Goal: Task Accomplishment & Management: Manage account settings

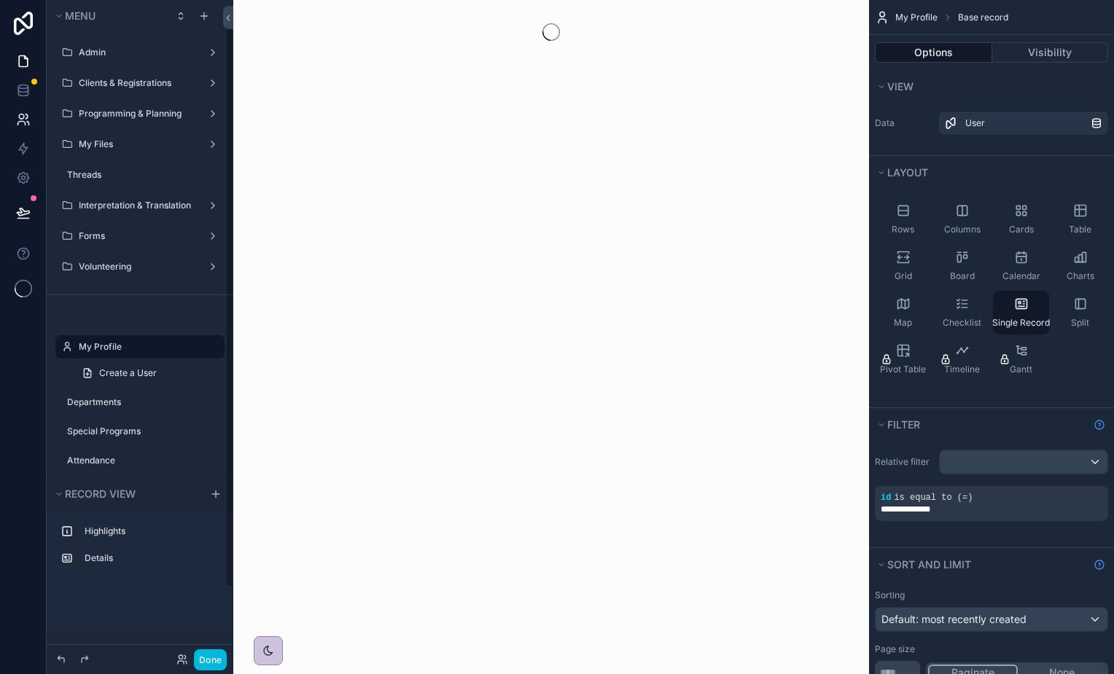
scroll to position [4, 0]
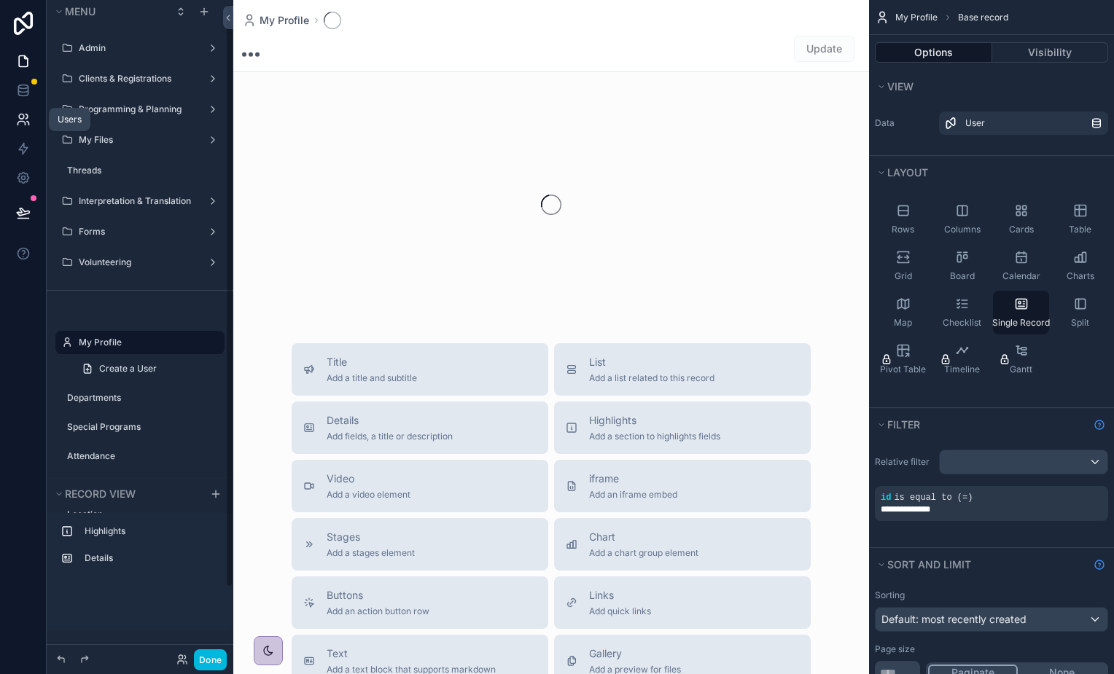
click at [30, 106] on link at bounding box center [23, 119] width 46 height 29
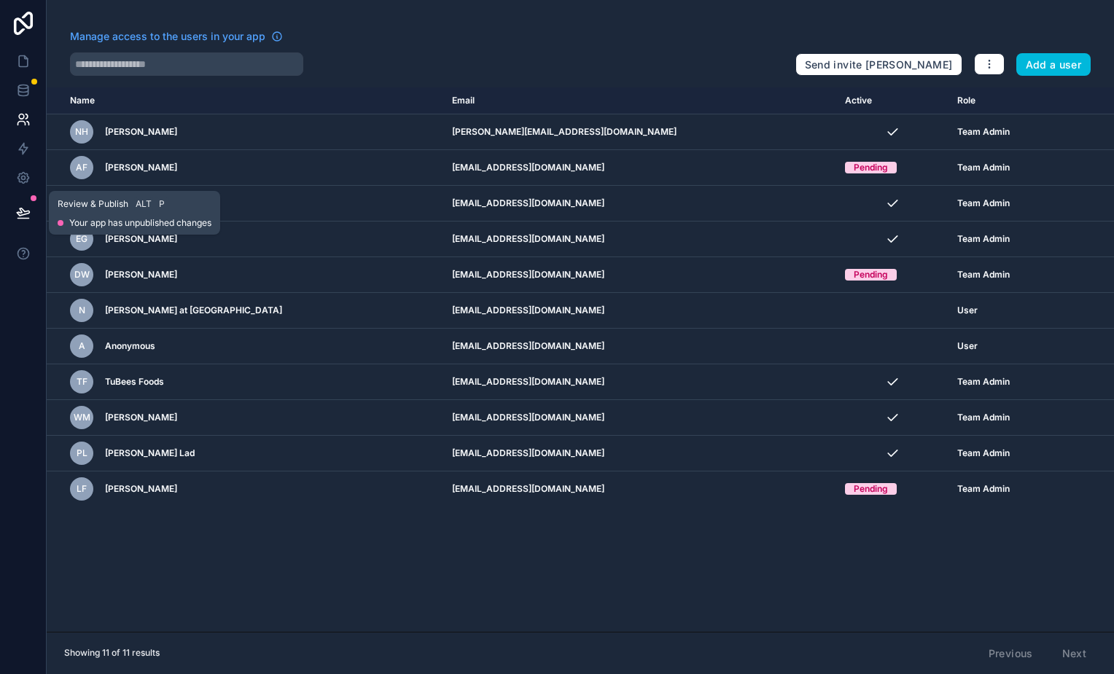
click at [17, 214] on icon at bounding box center [23, 211] width 12 height 7
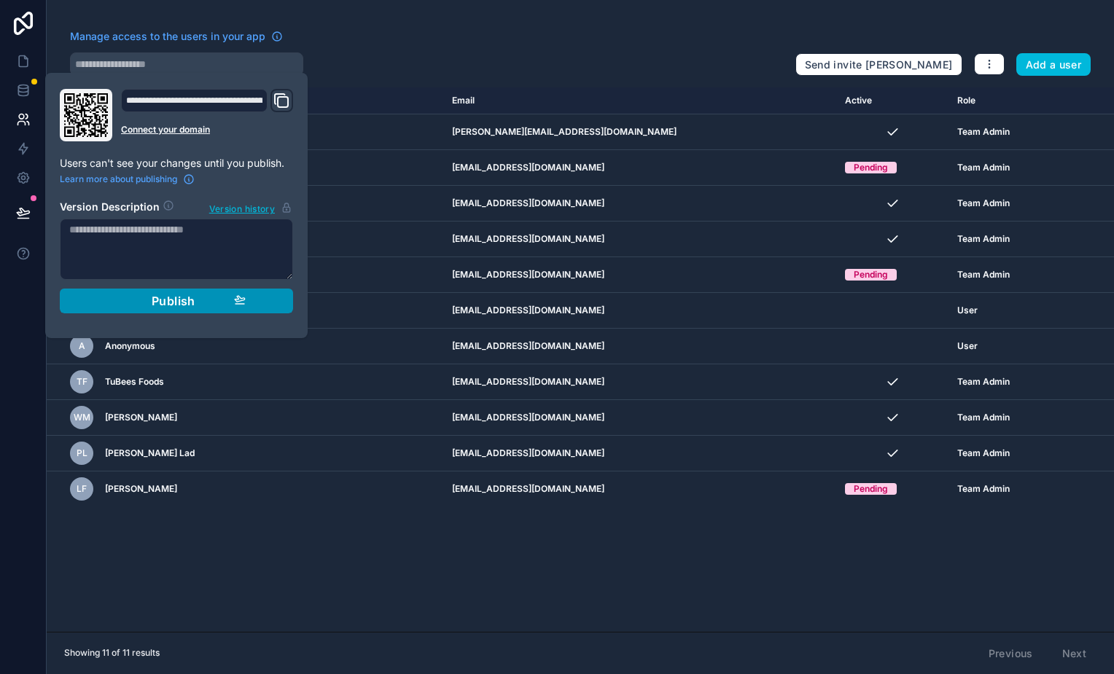
click at [197, 292] on button "Publish" at bounding box center [176, 301] width 233 height 25
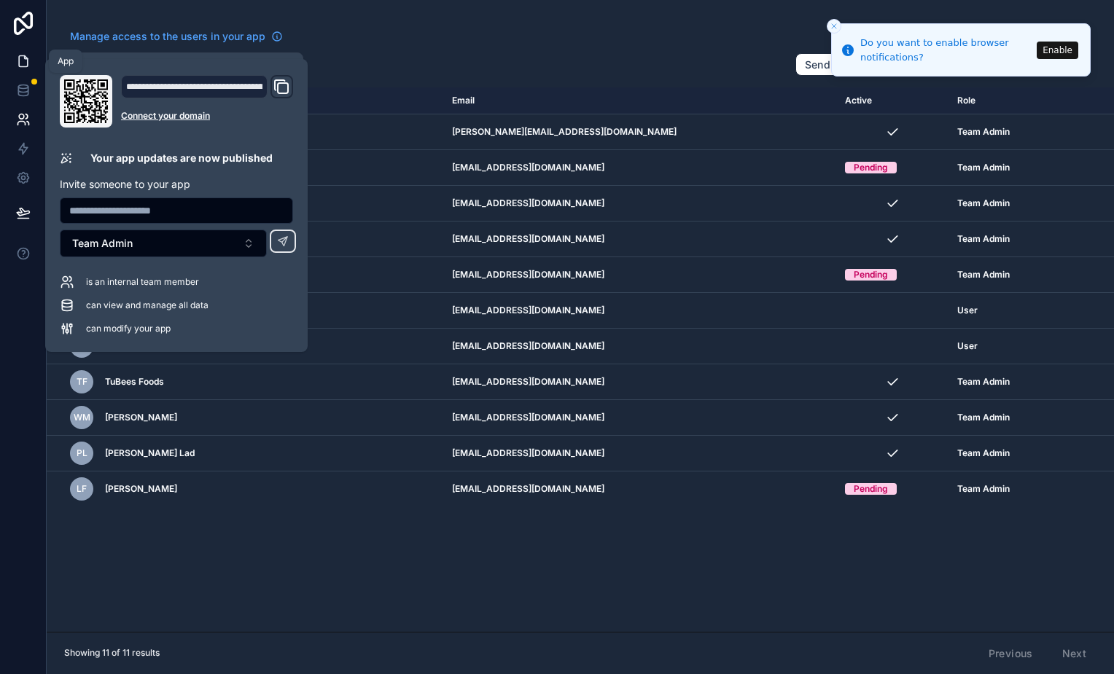
click at [24, 63] on icon at bounding box center [23, 61] width 15 height 15
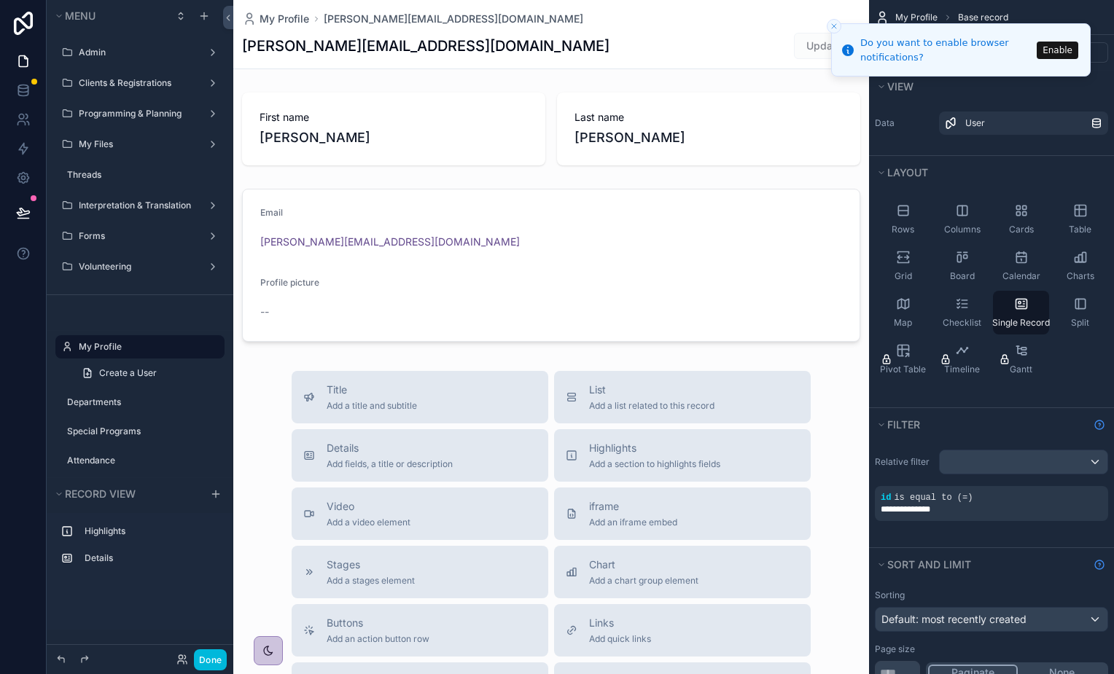
scroll to position [4, 0]
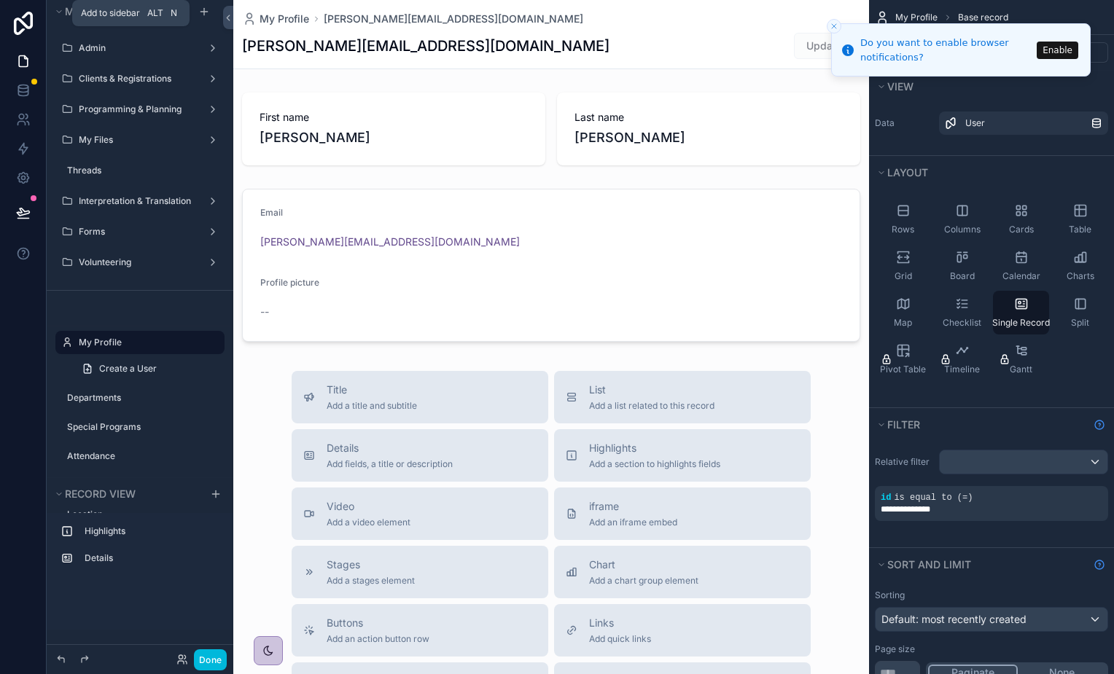
drag, startPoint x: 206, startPoint y: 13, endPoint x: 230, endPoint y: 34, distance: 31.5
click at [206, 13] on icon "scrollable content" at bounding box center [204, 12] width 12 height 12
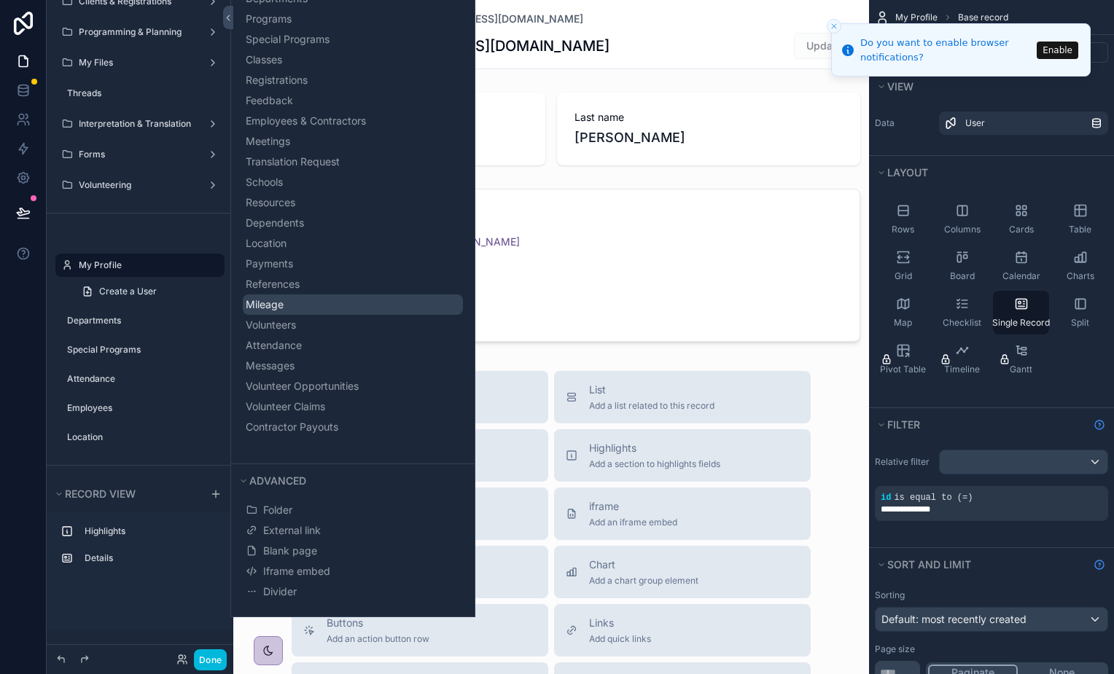
scroll to position [413, 0]
click at [315, 524] on span "External link" at bounding box center [292, 530] width 58 height 15
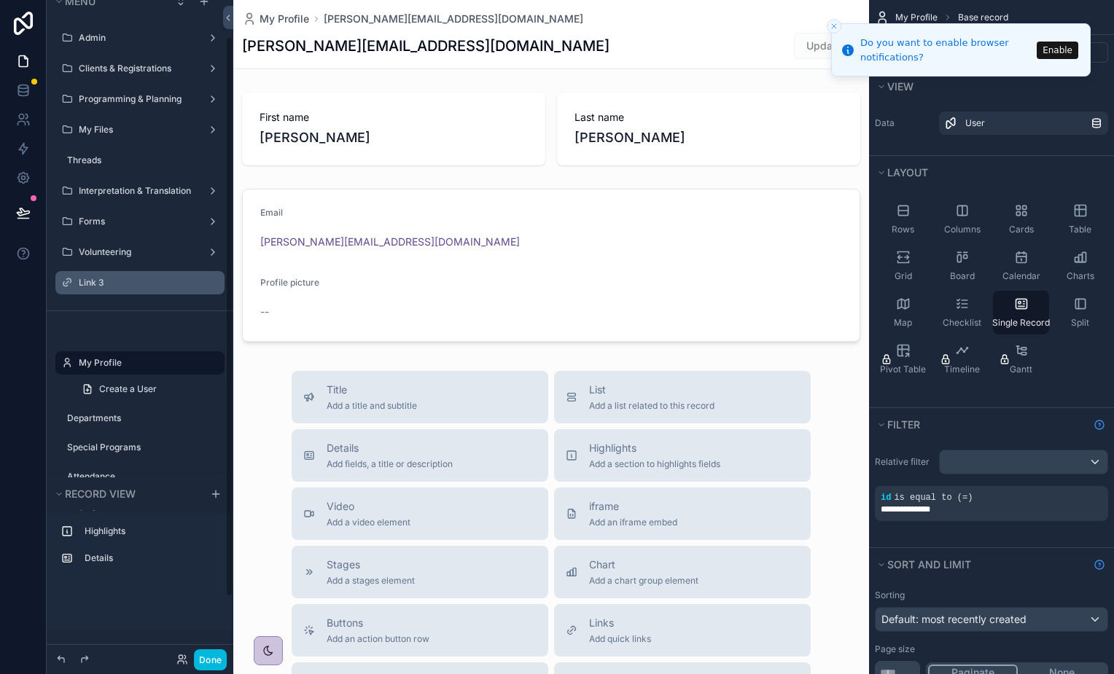
scroll to position [0, 0]
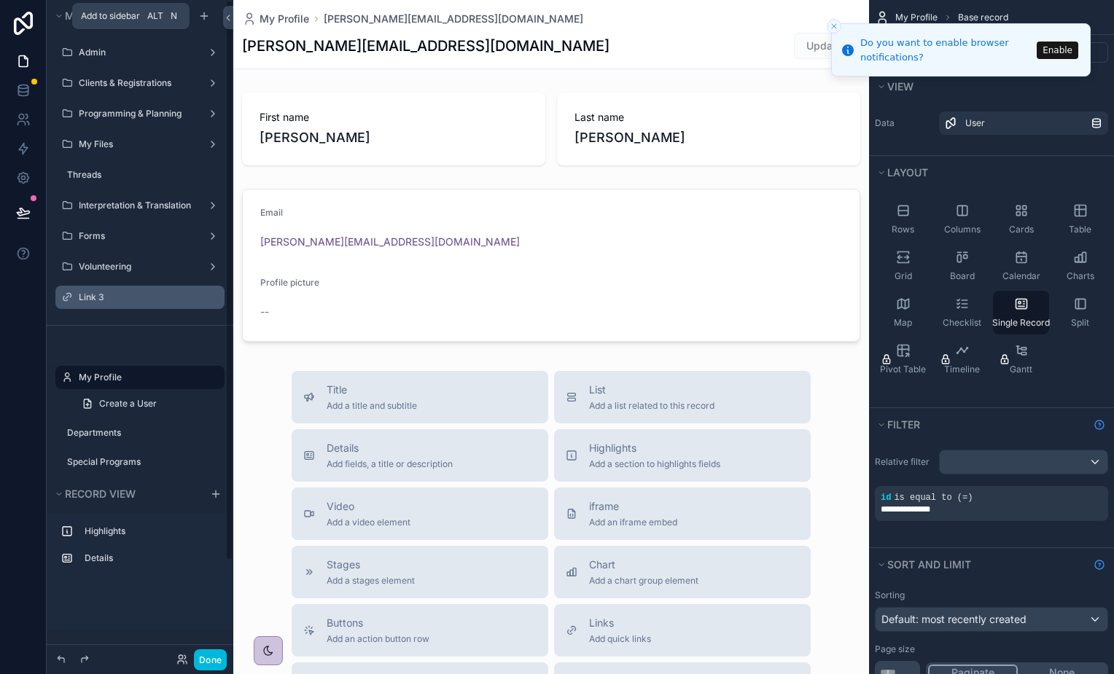
click at [139, 301] on label "Link 3" at bounding box center [147, 298] width 137 height 12
click at [0, 0] on icon "scrollable content" at bounding box center [0, 0] width 0 height 0
click at [165, 299] on input "******" at bounding box center [139, 297] width 120 height 17
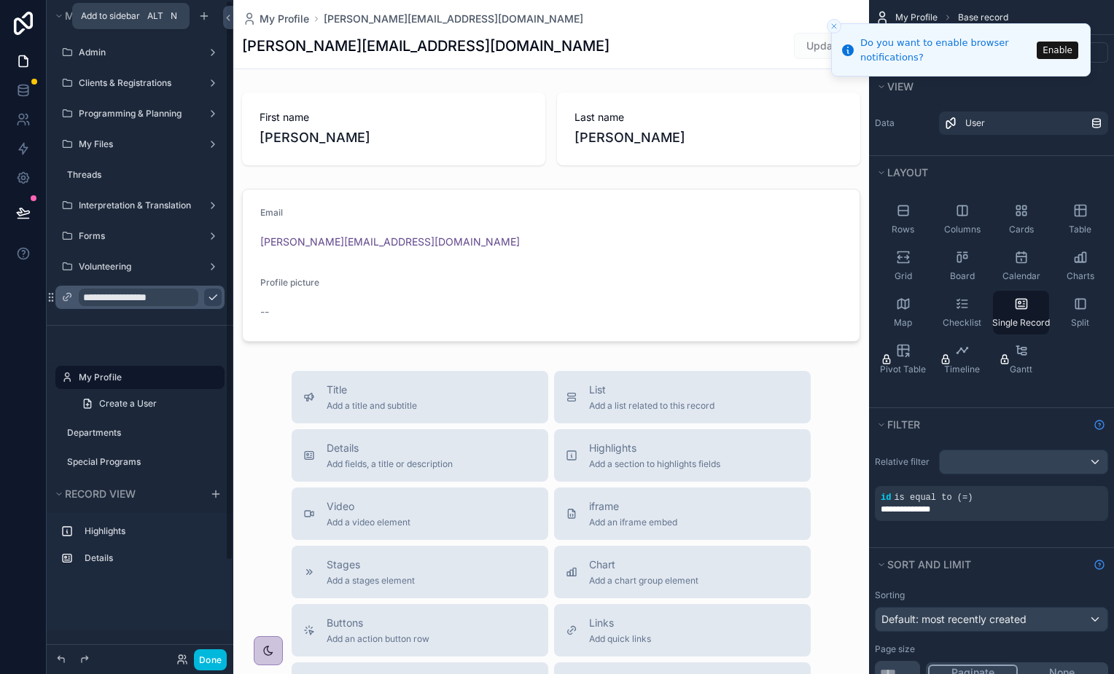
type input "**********"
click at [0, 0] on icon "scrollable content" at bounding box center [0, 0] width 0 height 0
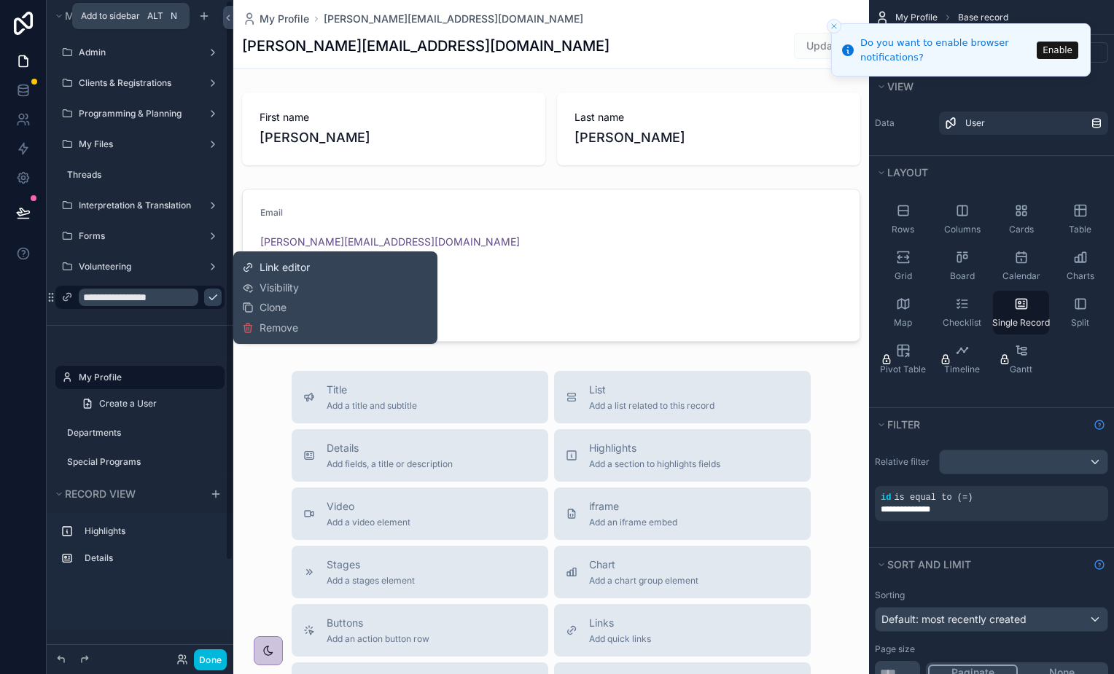
click at [292, 265] on span "Link editor" at bounding box center [284, 267] width 50 height 15
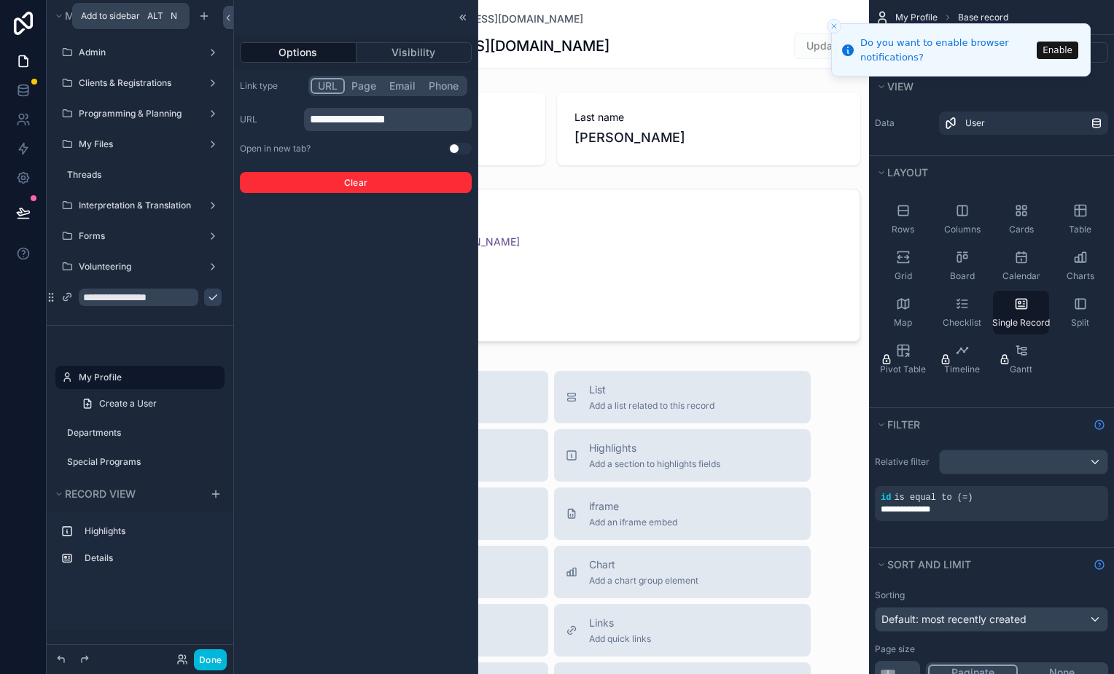
click at [407, 117] on p "**********" at bounding box center [389, 119] width 159 height 17
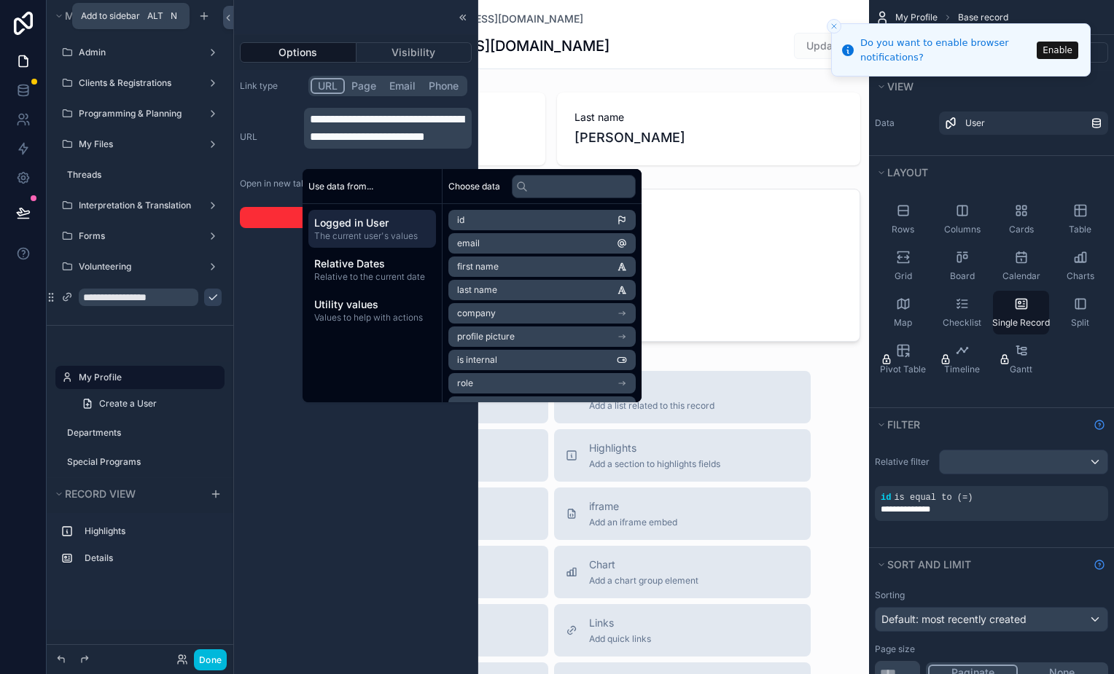
click at [339, 474] on div "**********" at bounding box center [355, 337] width 243 height 674
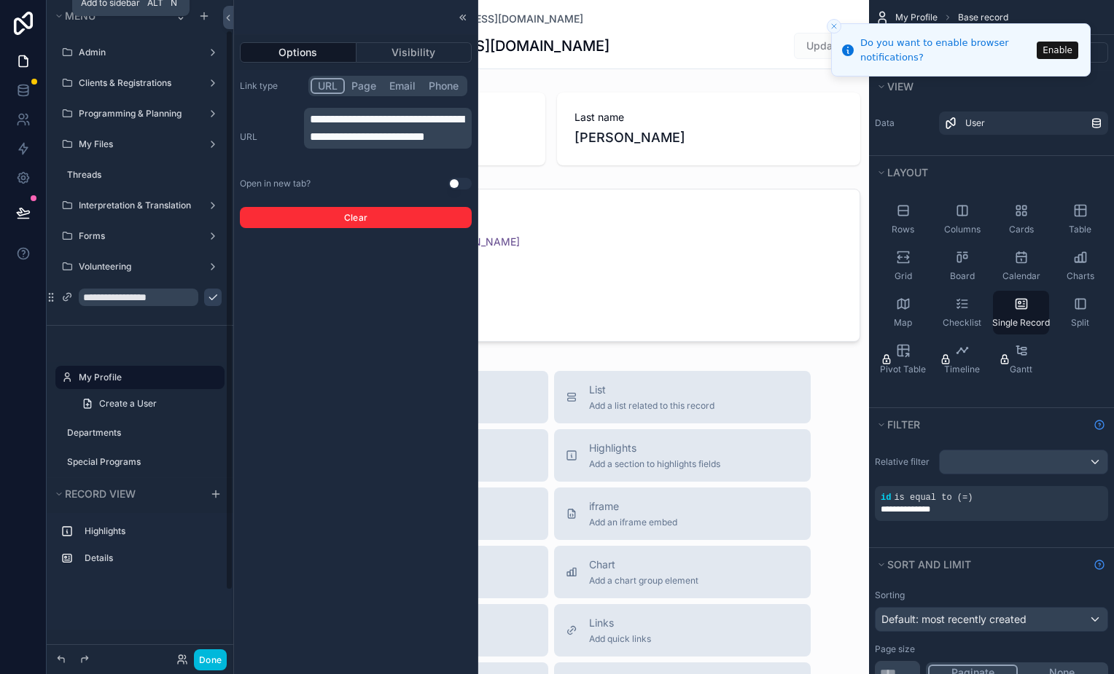
scroll to position [35, 0]
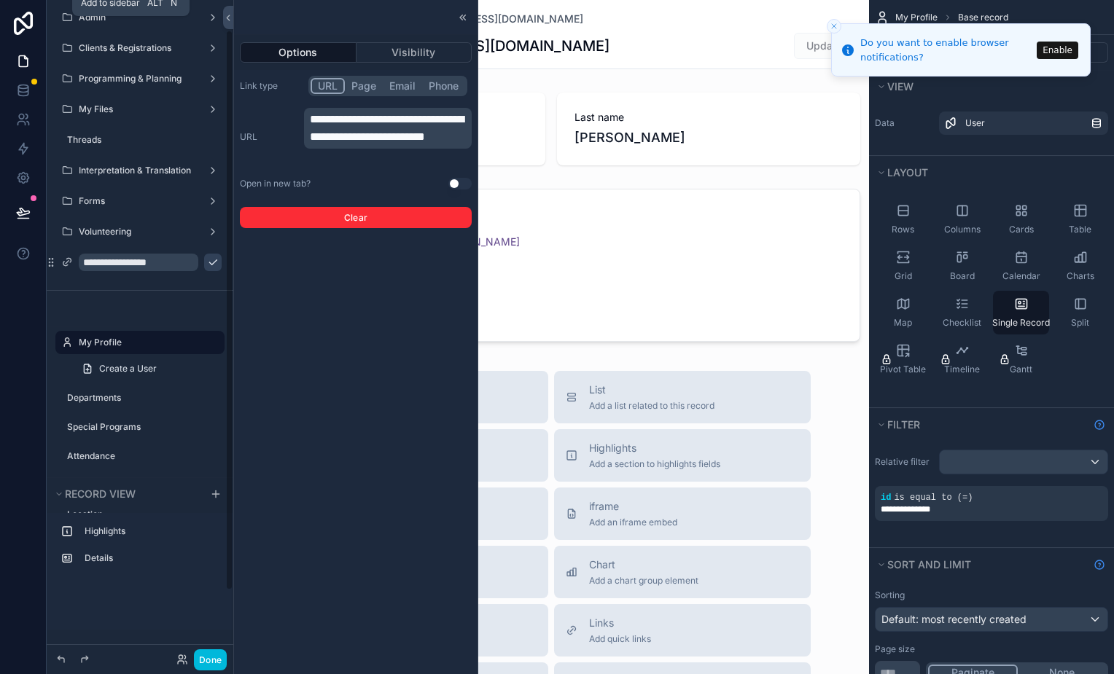
click at [216, 264] on icon "scrollable content" at bounding box center [213, 263] width 12 height 12
drag, startPoint x: 206, startPoint y: 655, endPoint x: 217, endPoint y: 636, distance: 22.3
click at [206, 655] on button "Done" at bounding box center [210, 659] width 33 height 21
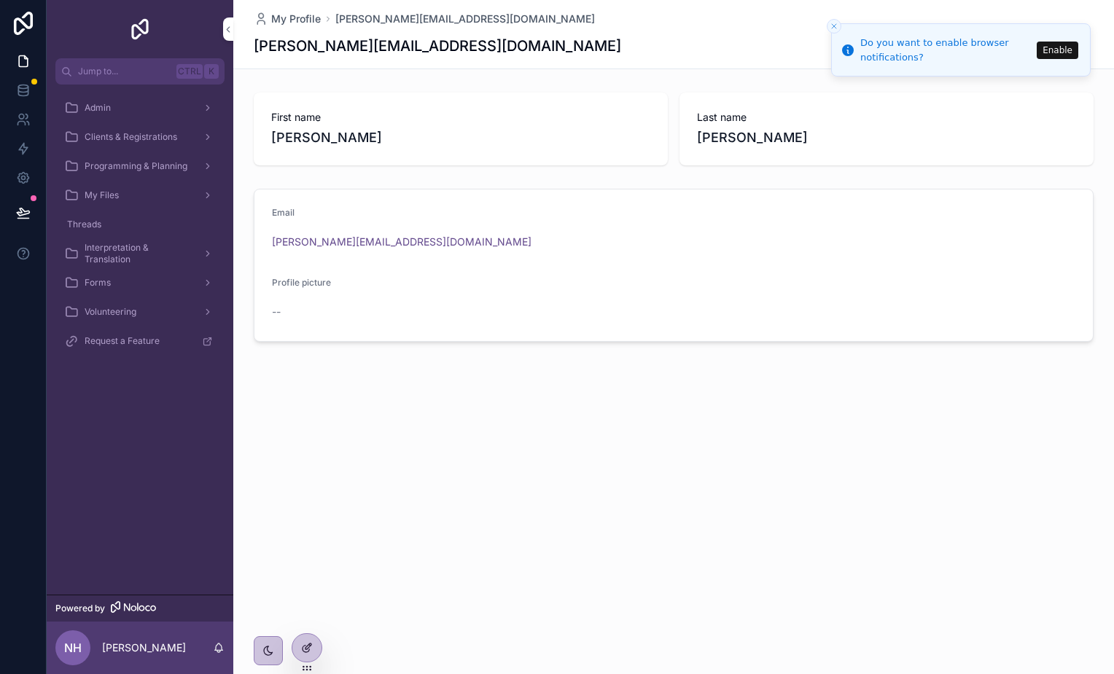
click at [307, 657] on div at bounding box center [306, 648] width 29 height 28
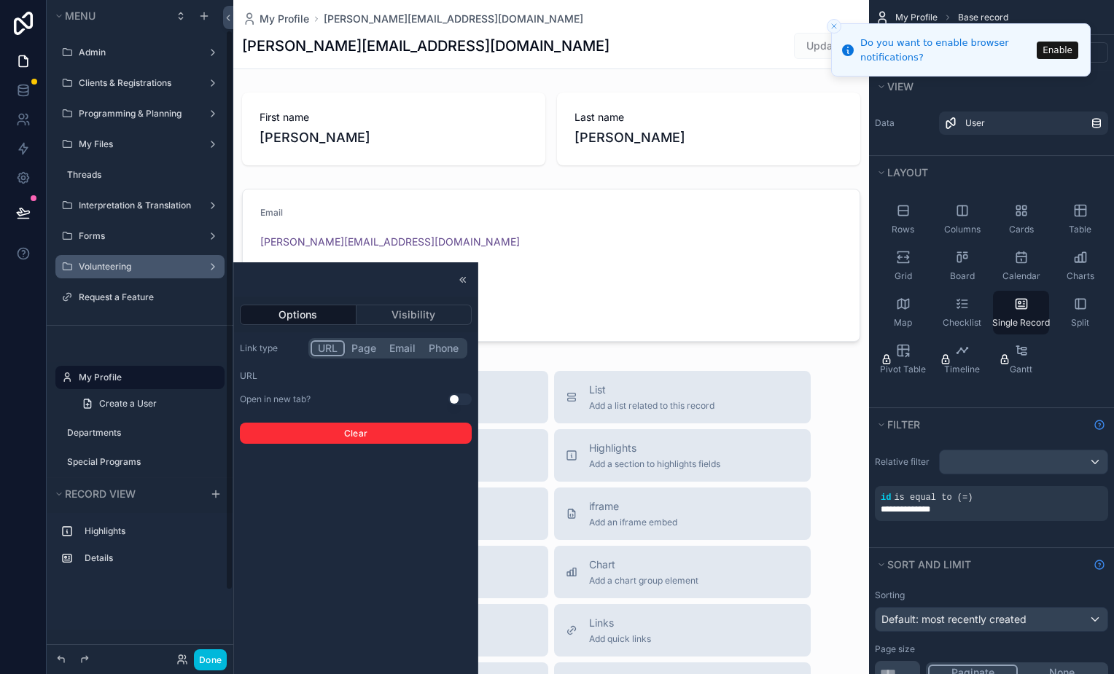
scroll to position [35, 0]
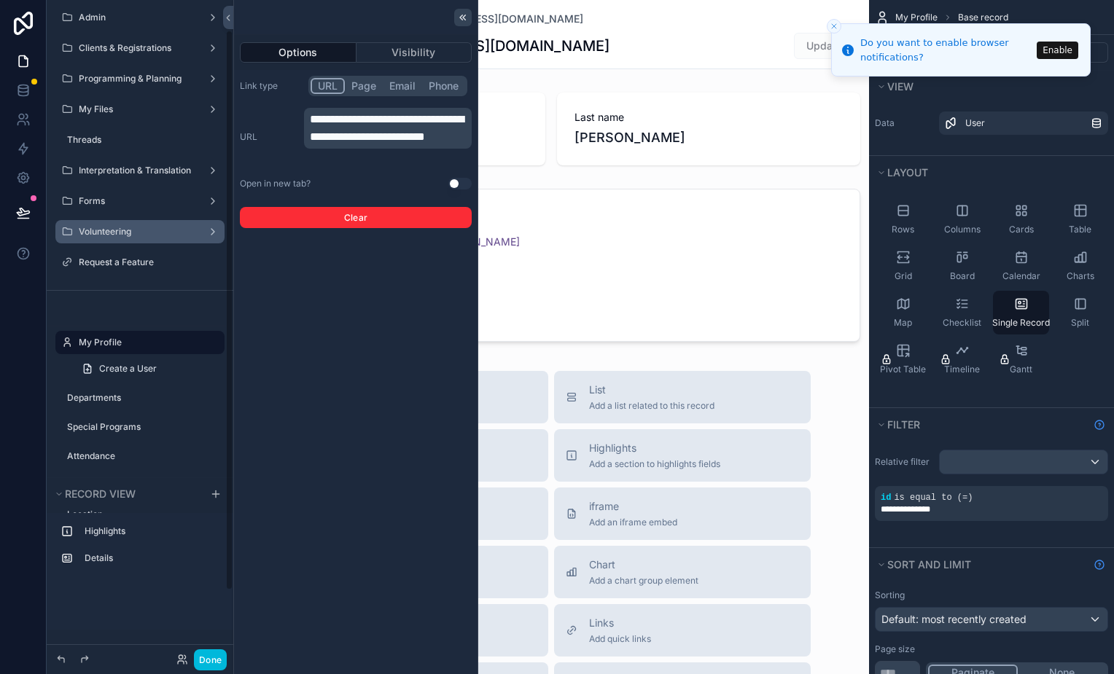
click at [464, 15] on icon at bounding box center [463, 18] width 12 height 12
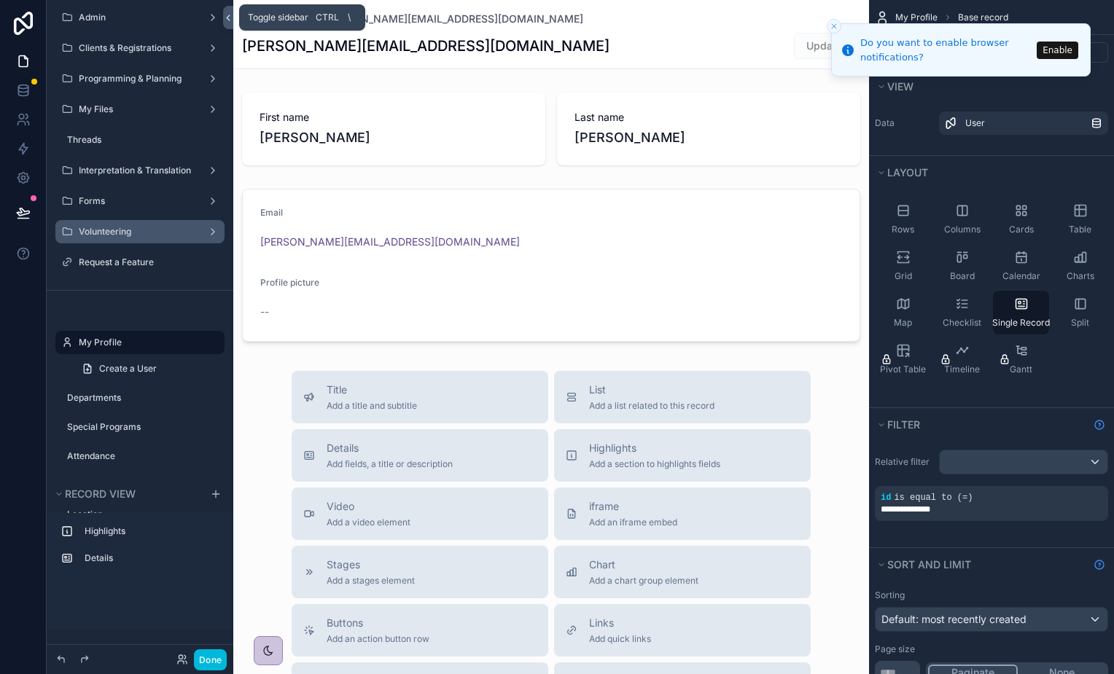
click at [227, 20] on icon at bounding box center [228, 17] width 10 height 11
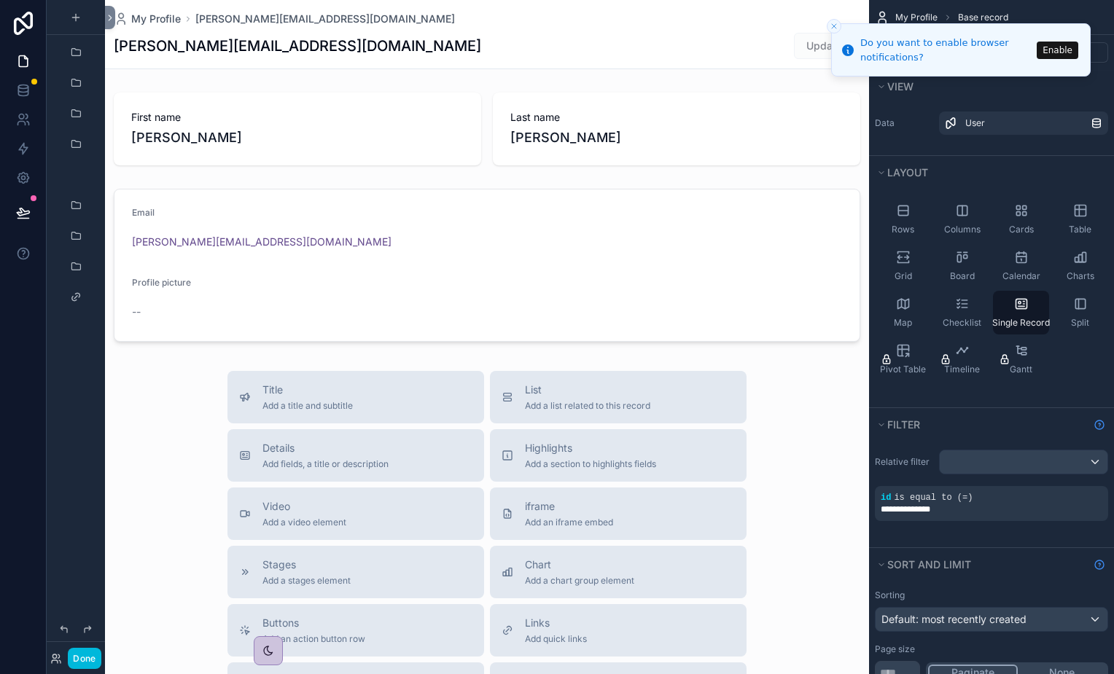
scroll to position [0, 0]
click at [114, 15] on icon at bounding box center [110, 17] width 10 height 11
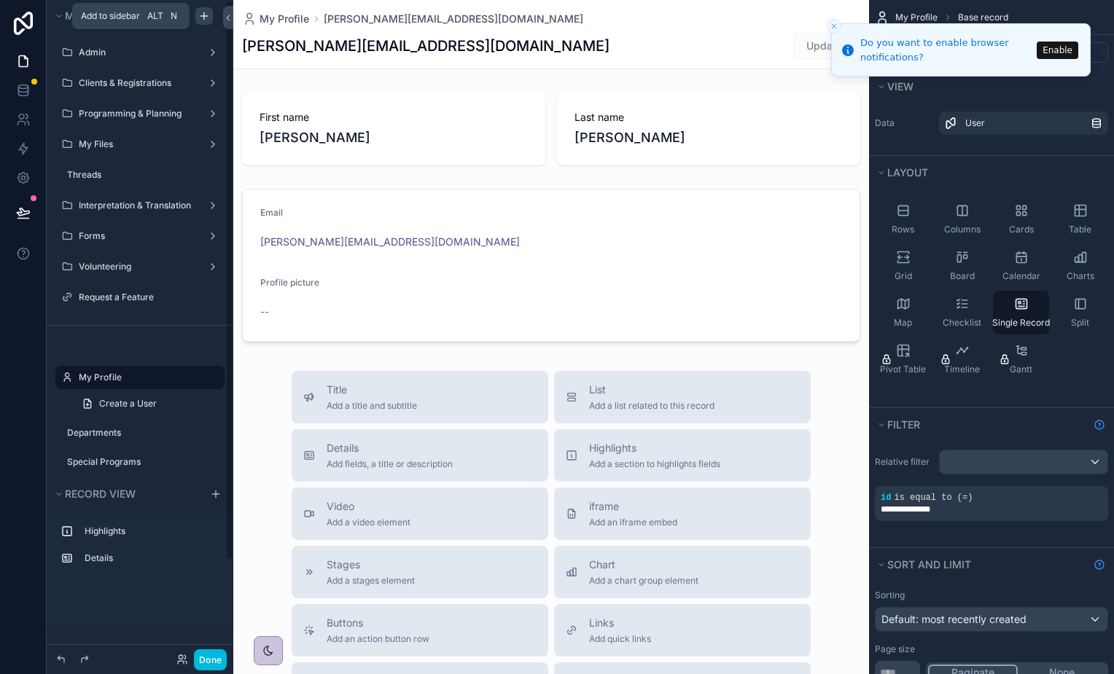
click at [208, 10] on icon "scrollable content" at bounding box center [204, 16] width 12 height 12
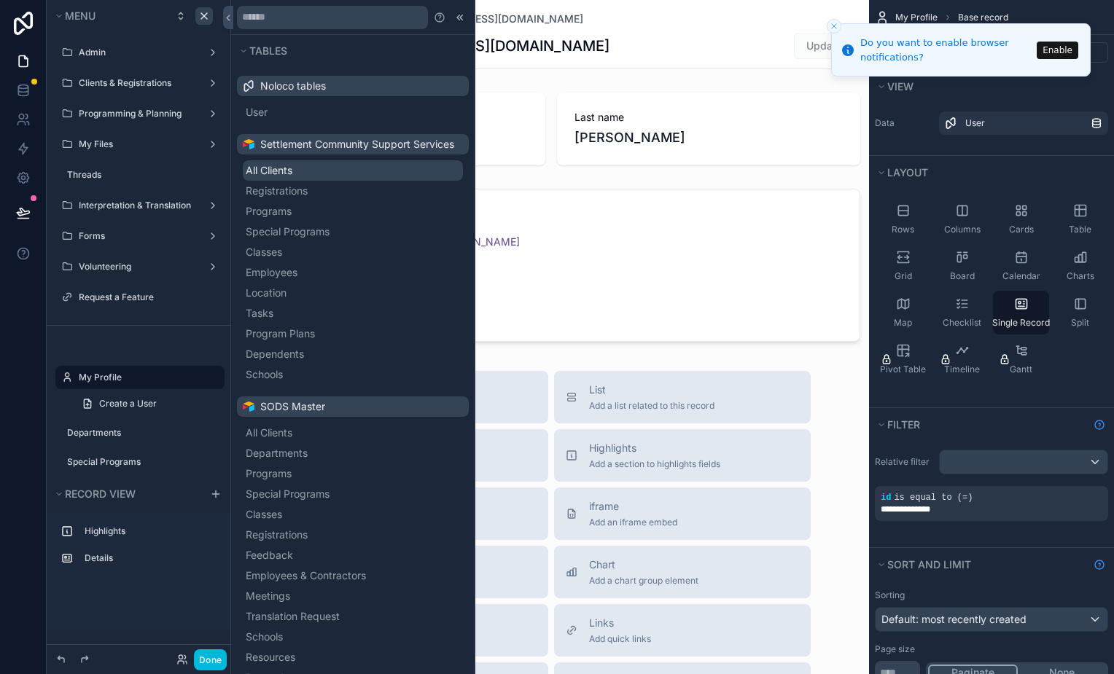
scroll to position [413, 0]
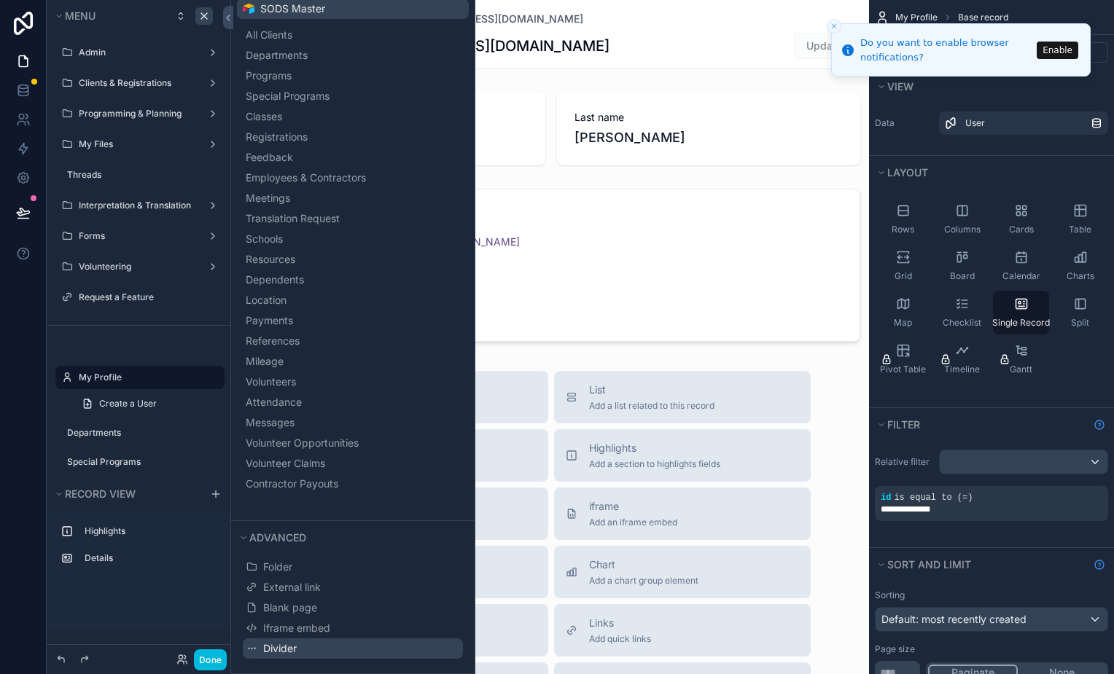
click at [378, 651] on button "Divider" at bounding box center [353, 649] width 220 height 20
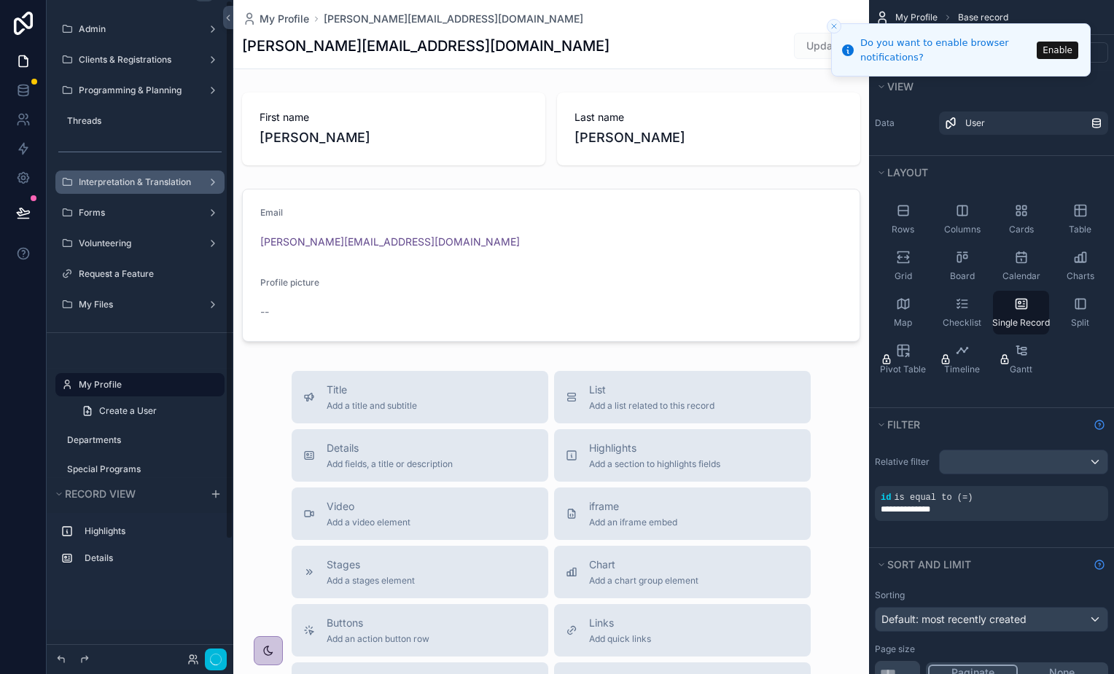
scroll to position [0, 0]
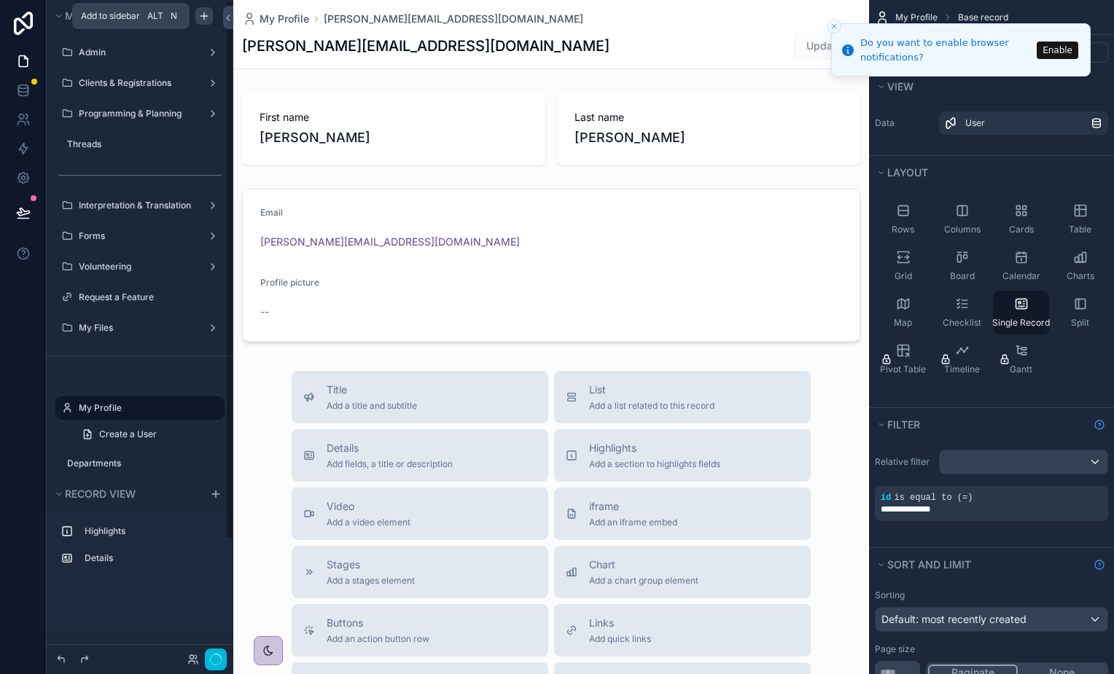
click at [205, 20] on icon "scrollable content" at bounding box center [204, 16] width 12 height 12
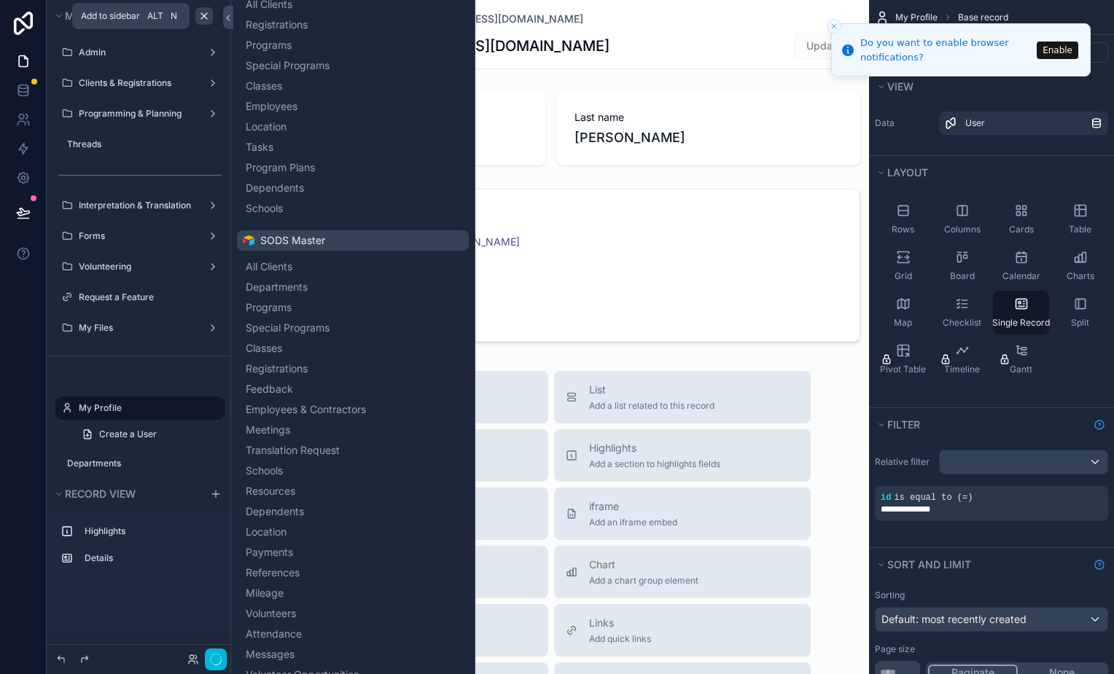
scroll to position [413, 0]
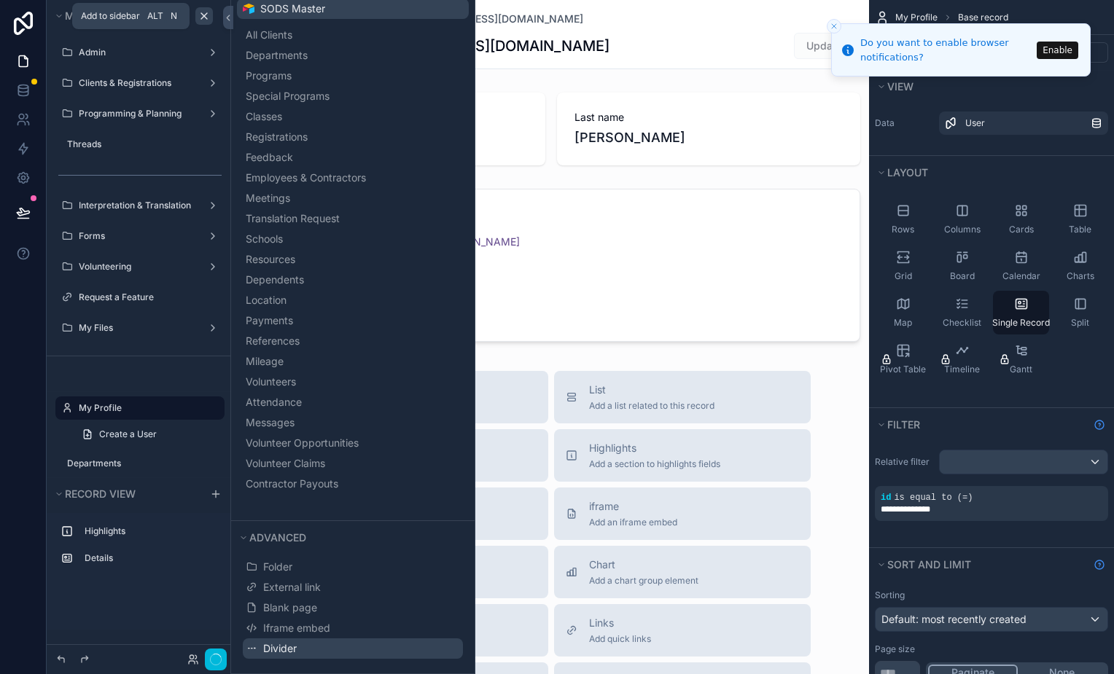
click at [355, 650] on button "Divider" at bounding box center [353, 649] width 220 height 20
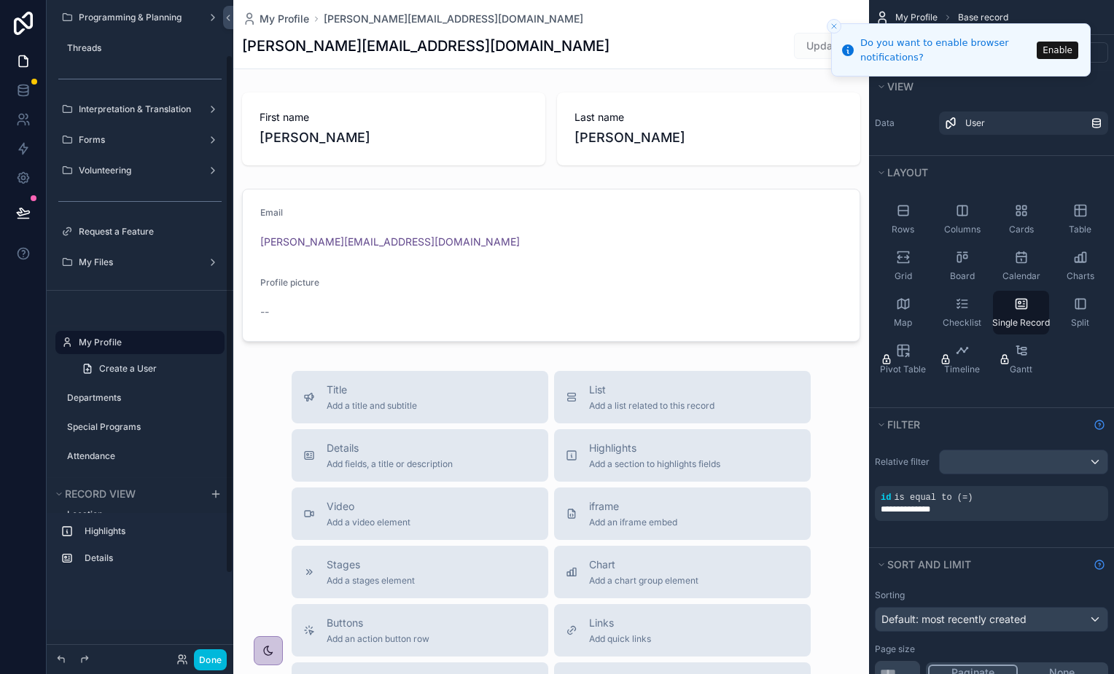
scroll to position [0, 0]
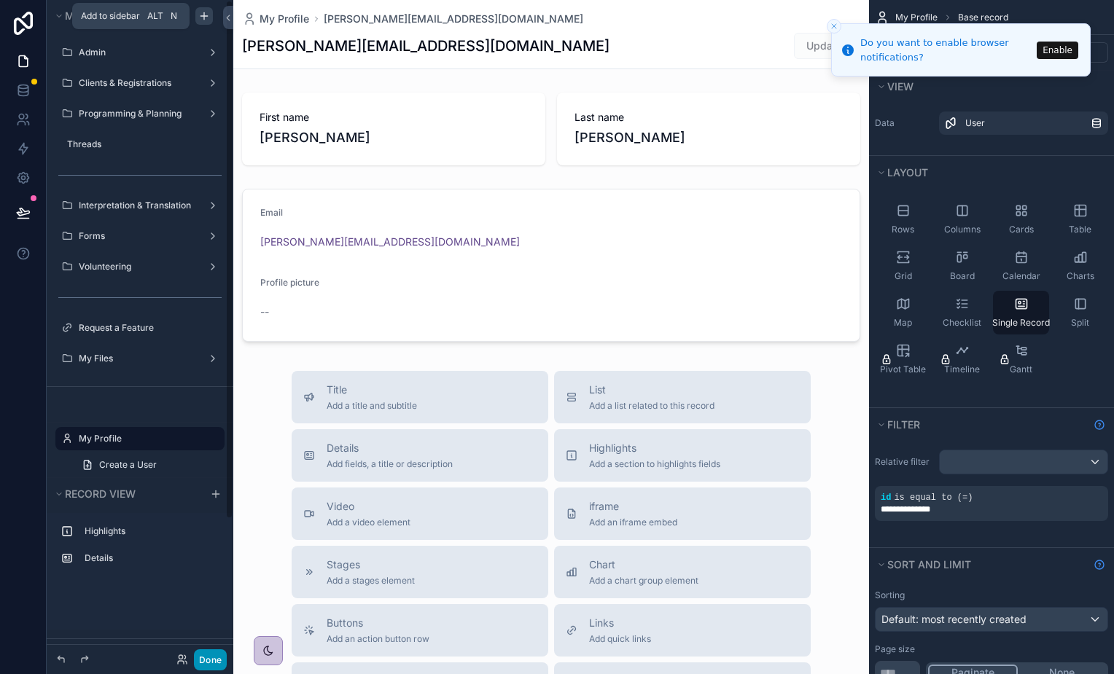
click at [203, 661] on button "Done" at bounding box center [210, 659] width 33 height 21
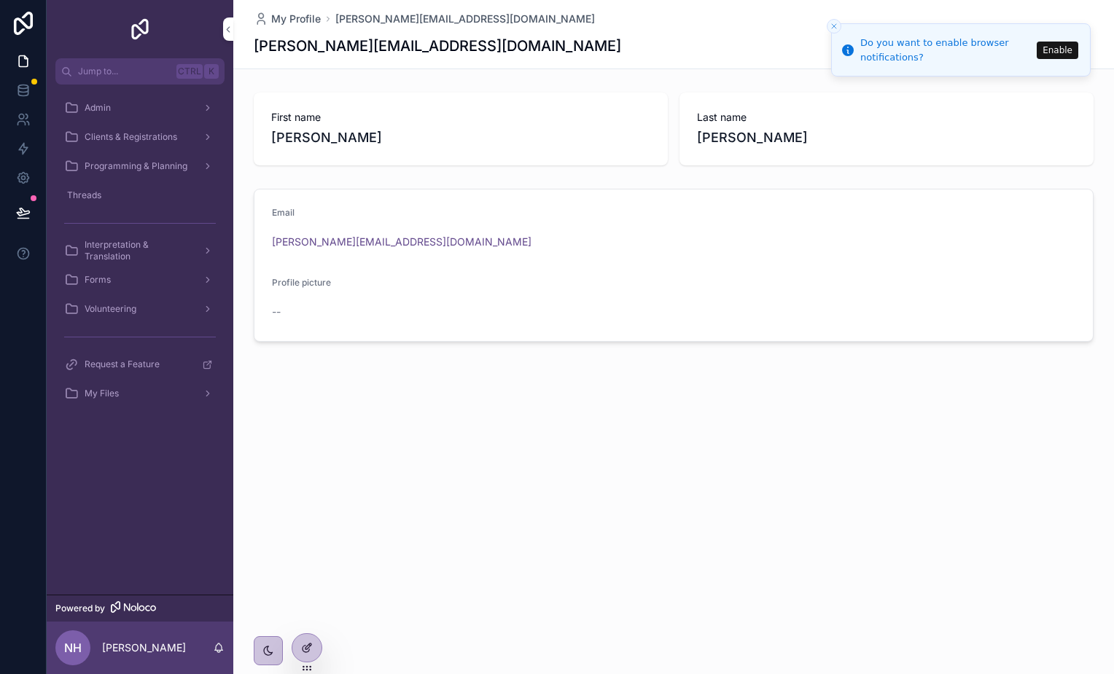
click at [305, 644] on icon at bounding box center [307, 648] width 12 height 12
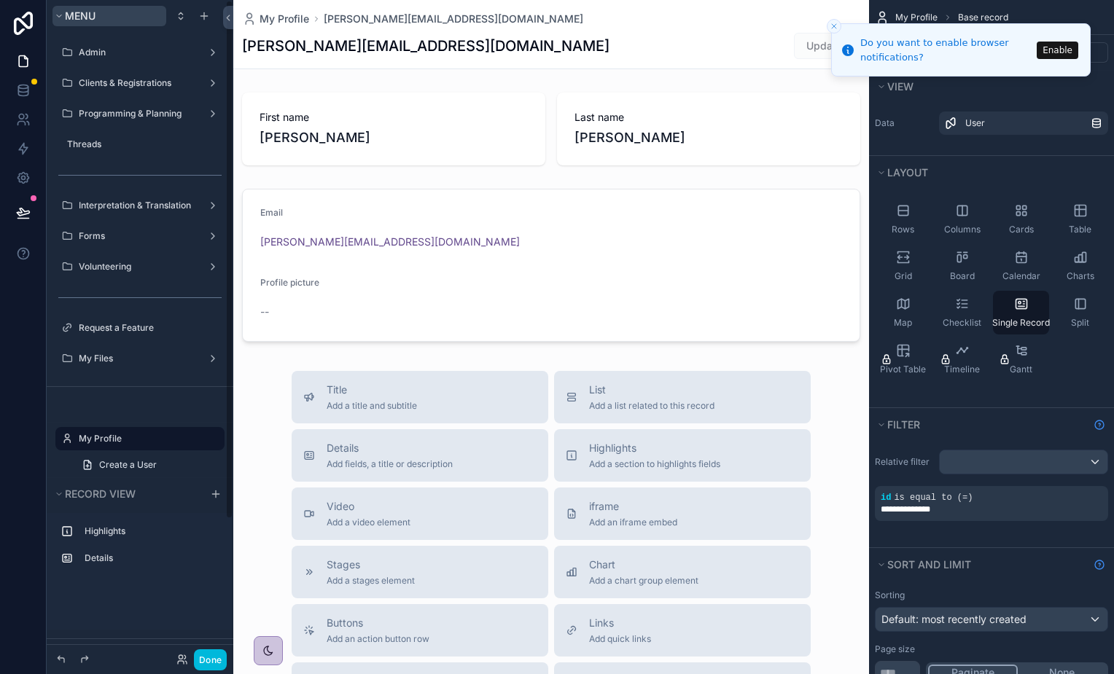
click at [55, 7] on button "Menu" at bounding box center [109, 16] width 114 height 20
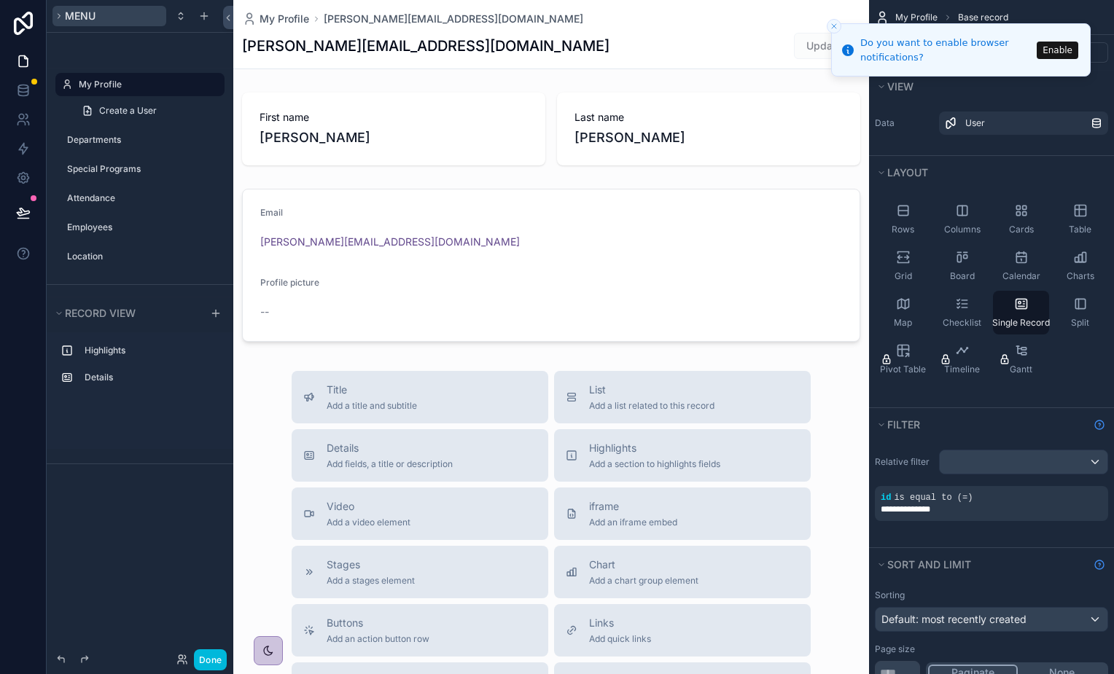
click at [55, 7] on button "Menu" at bounding box center [109, 16] width 114 height 20
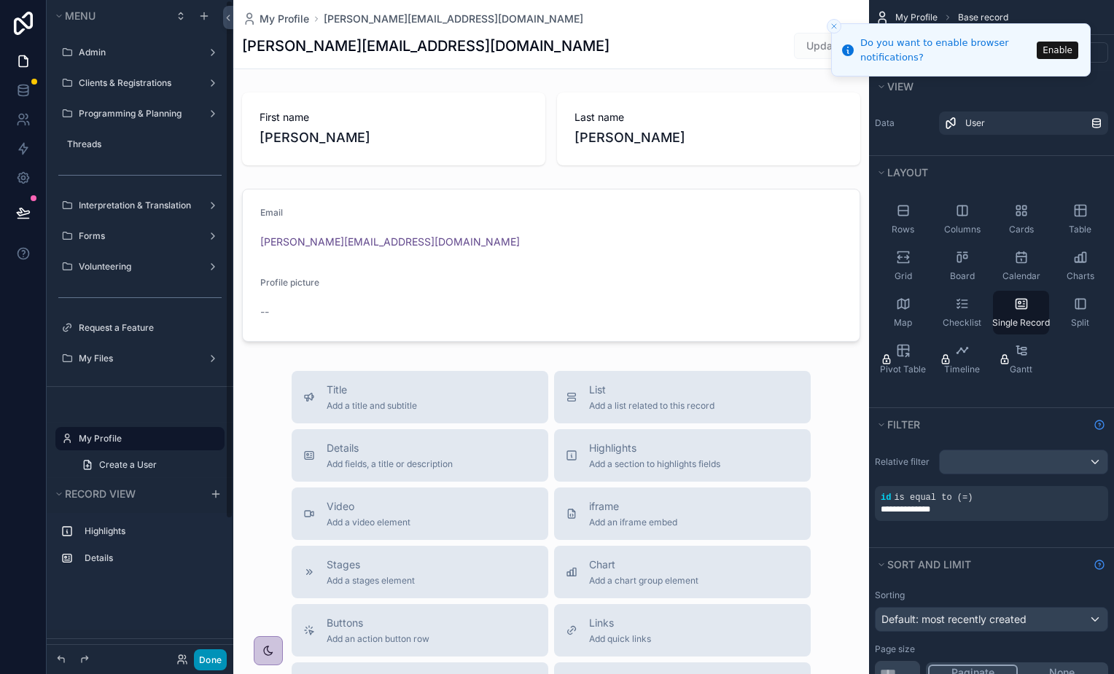
click at [219, 663] on button "Done" at bounding box center [210, 659] width 33 height 21
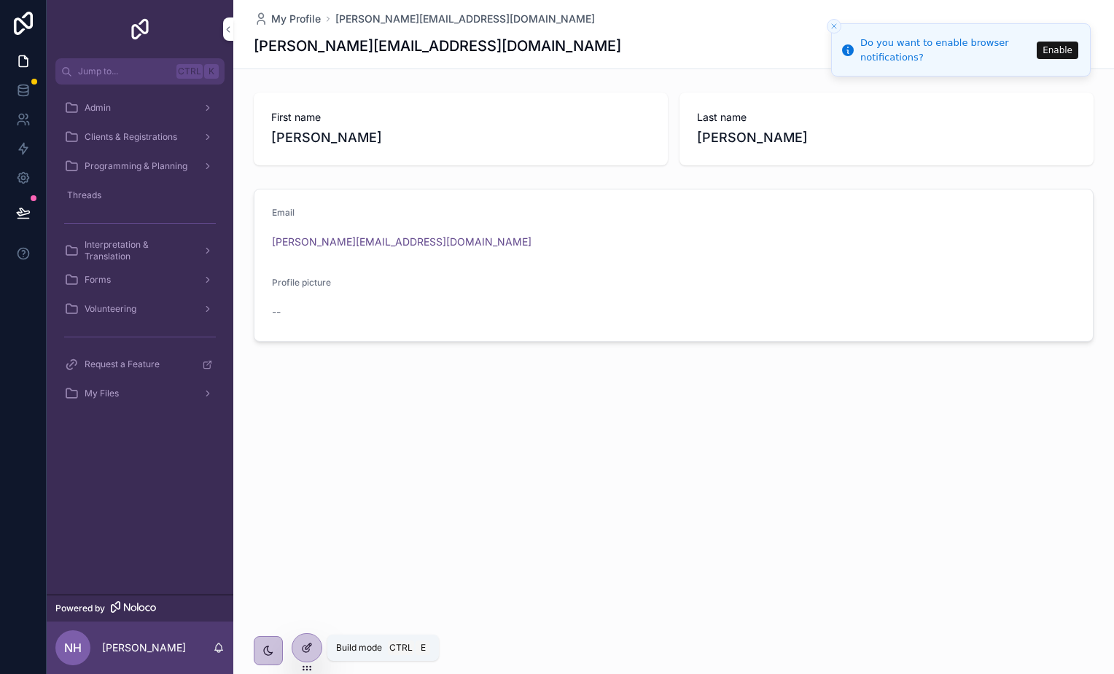
click at [303, 649] on icon at bounding box center [307, 648] width 12 height 12
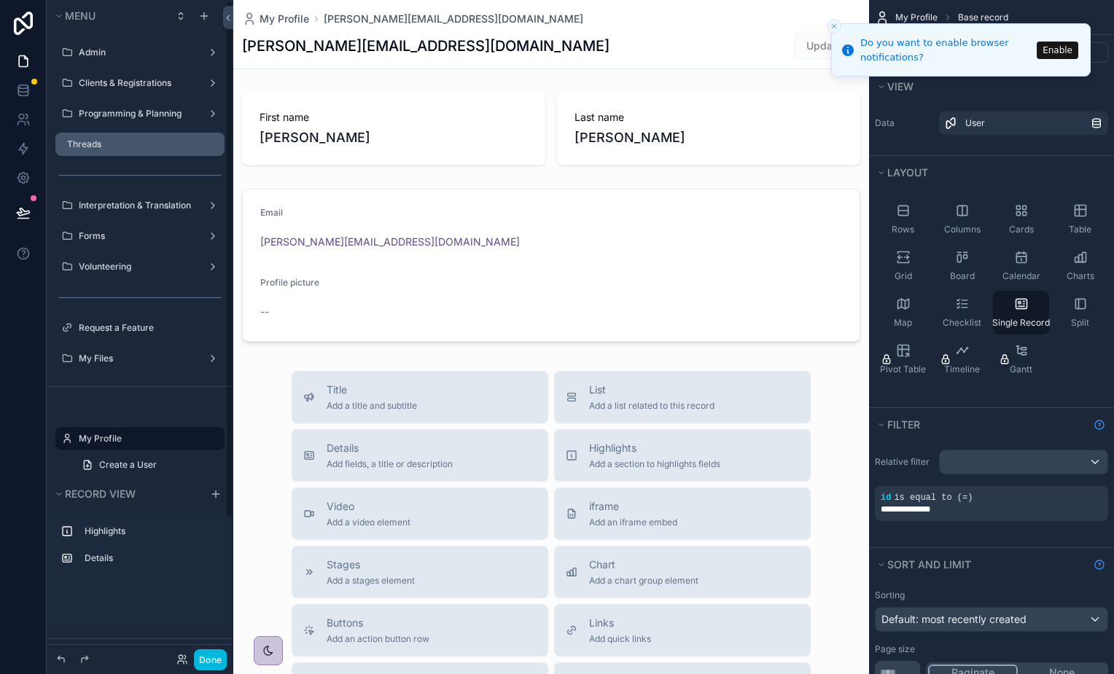
click at [66, 147] on div "Threads" at bounding box center [139, 144] width 163 height 23
click at [61, 141] on div "Threads" at bounding box center [139, 144] width 163 height 23
click at [62, 147] on div "scrollable content" at bounding box center [61, 144] width 6 height 6
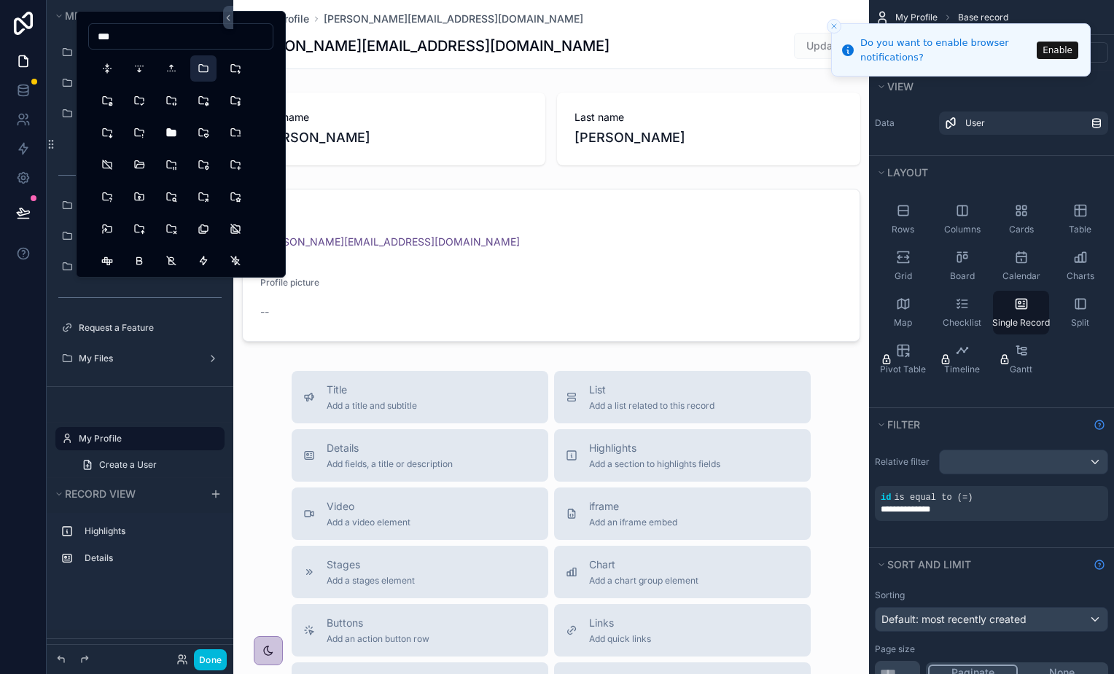
type input "***"
click at [199, 69] on button "Folder" at bounding box center [203, 68] width 26 height 26
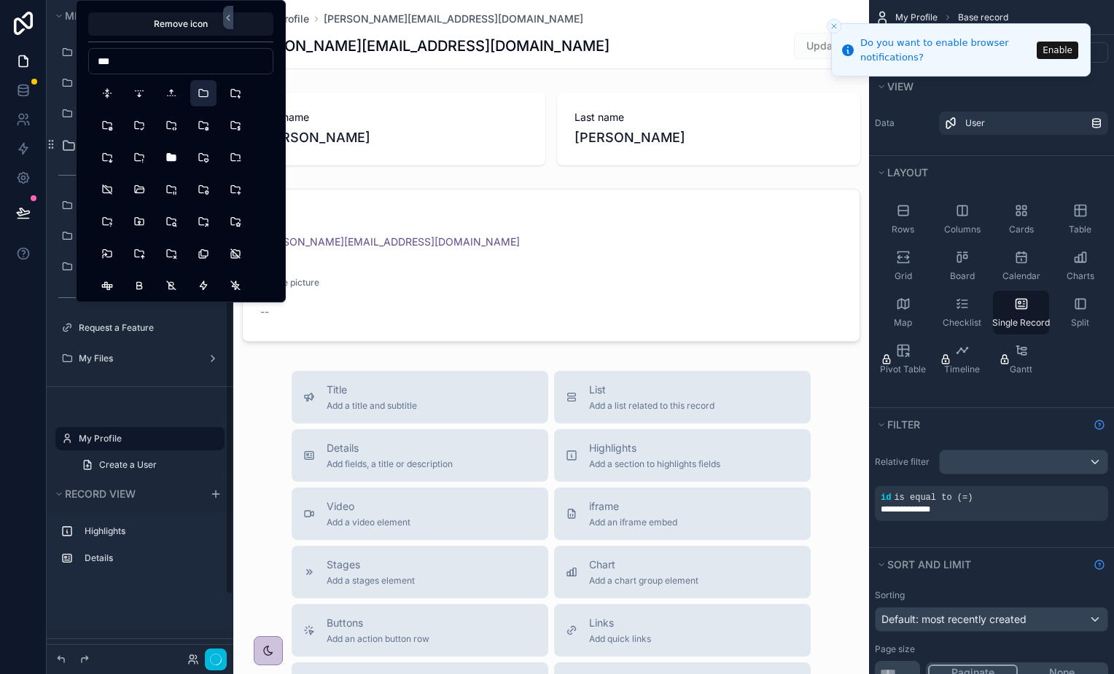
scroll to position [96, 0]
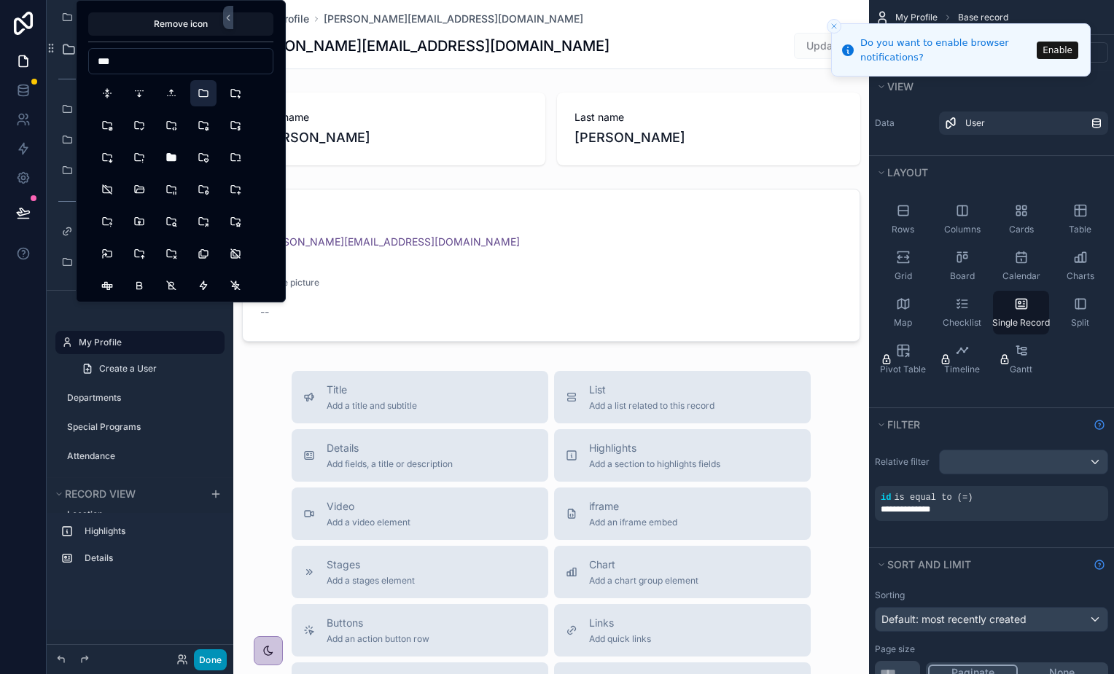
click at [208, 653] on button "Done" at bounding box center [210, 659] width 33 height 21
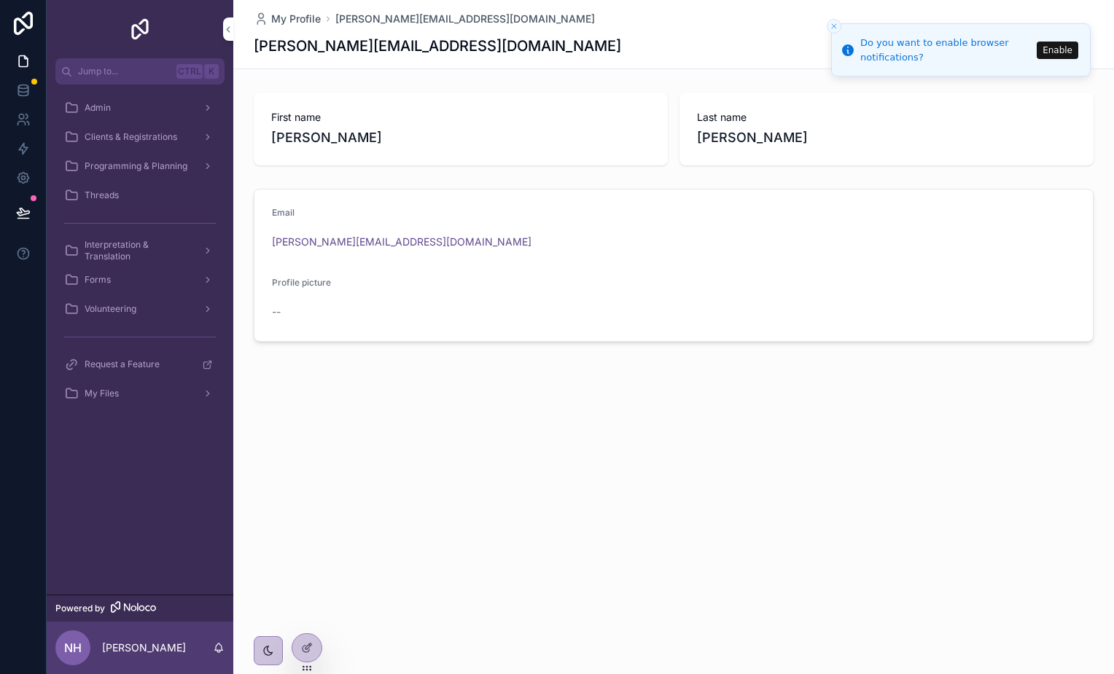
click at [97, 192] on span "Threads" at bounding box center [102, 196] width 34 height 12
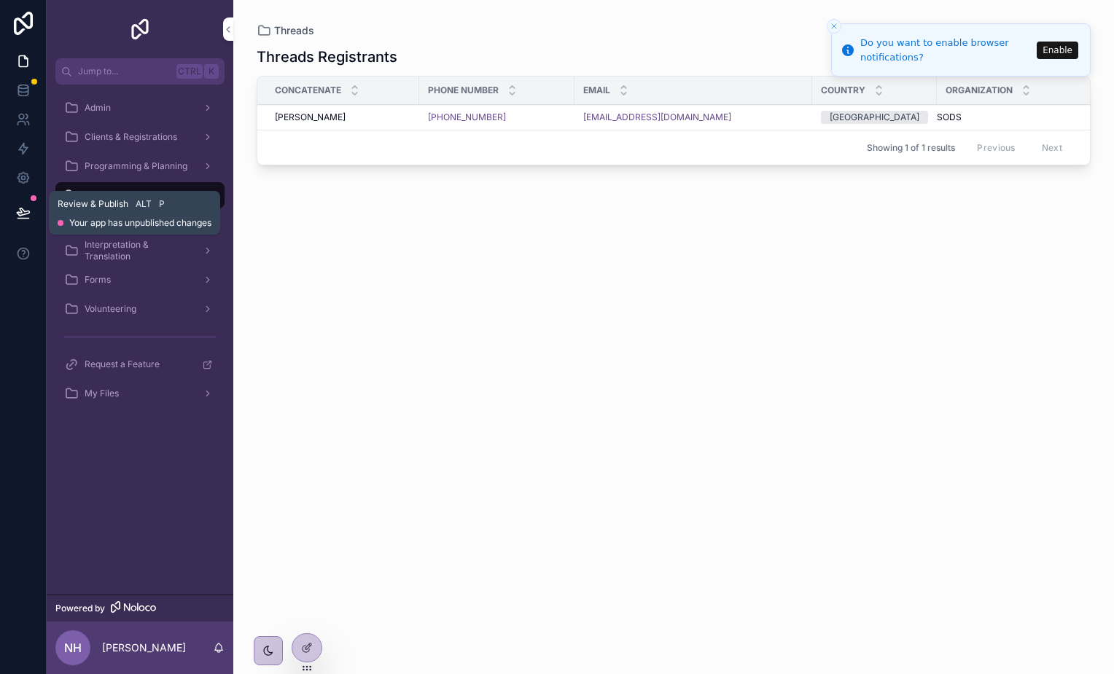
click at [17, 219] on icon at bounding box center [23, 213] width 15 height 15
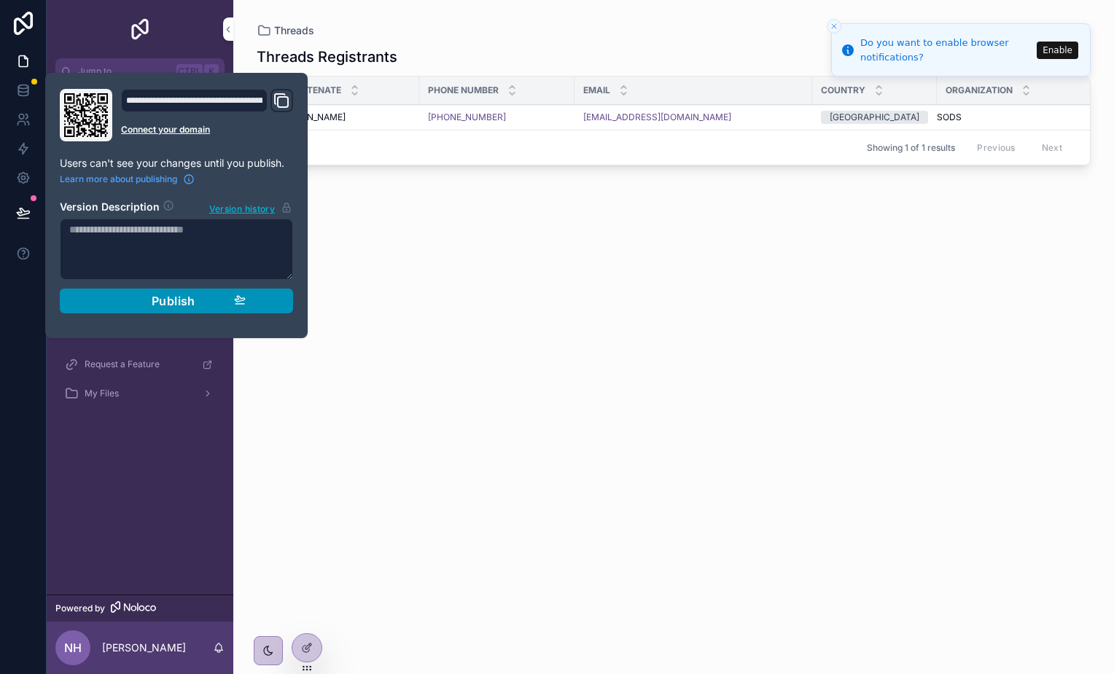
click at [227, 293] on button "Publish" at bounding box center [176, 301] width 233 height 25
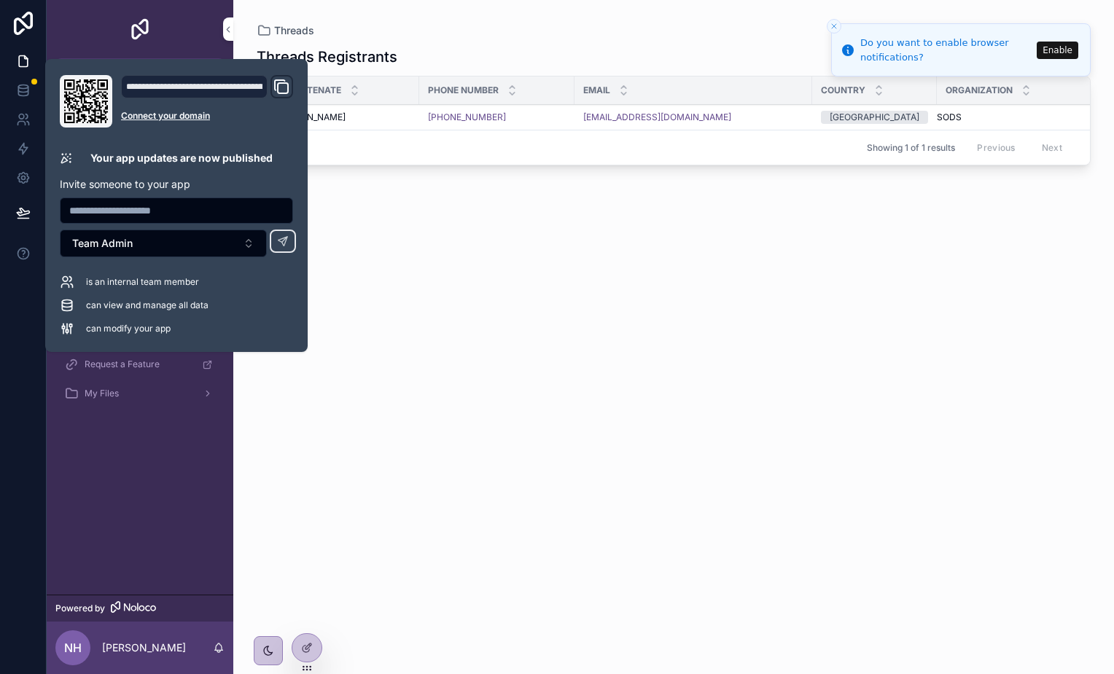
click at [836, 30] on icon "Close toast" at bounding box center [833, 26] width 9 height 9
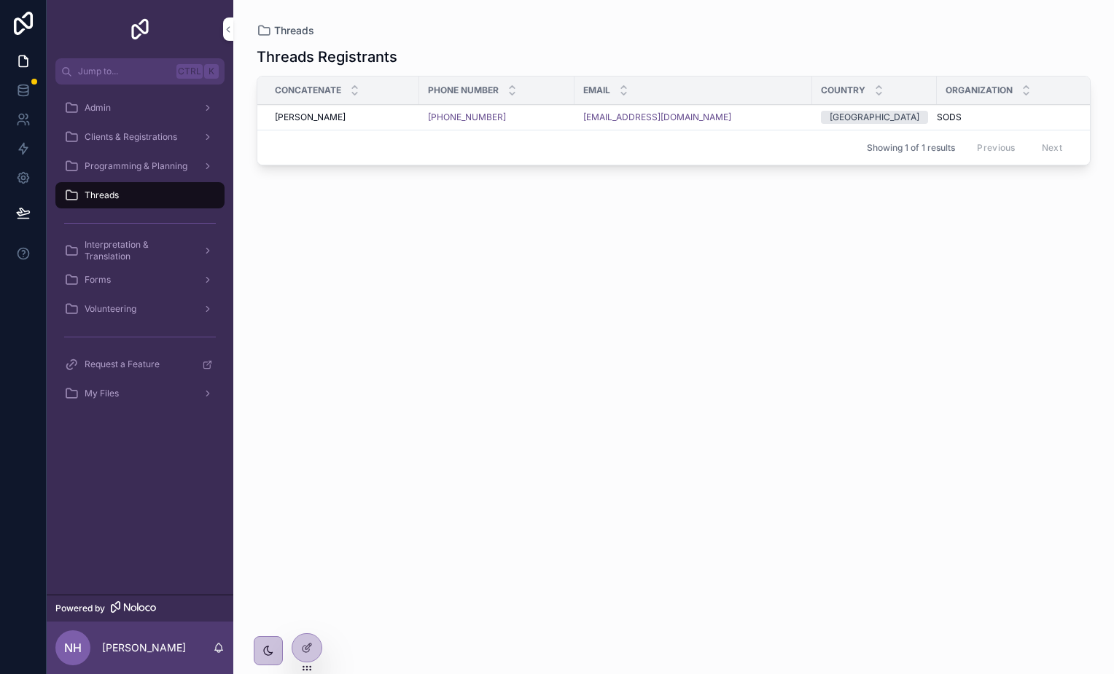
click at [93, 106] on span "Admin" at bounding box center [98, 108] width 26 height 12
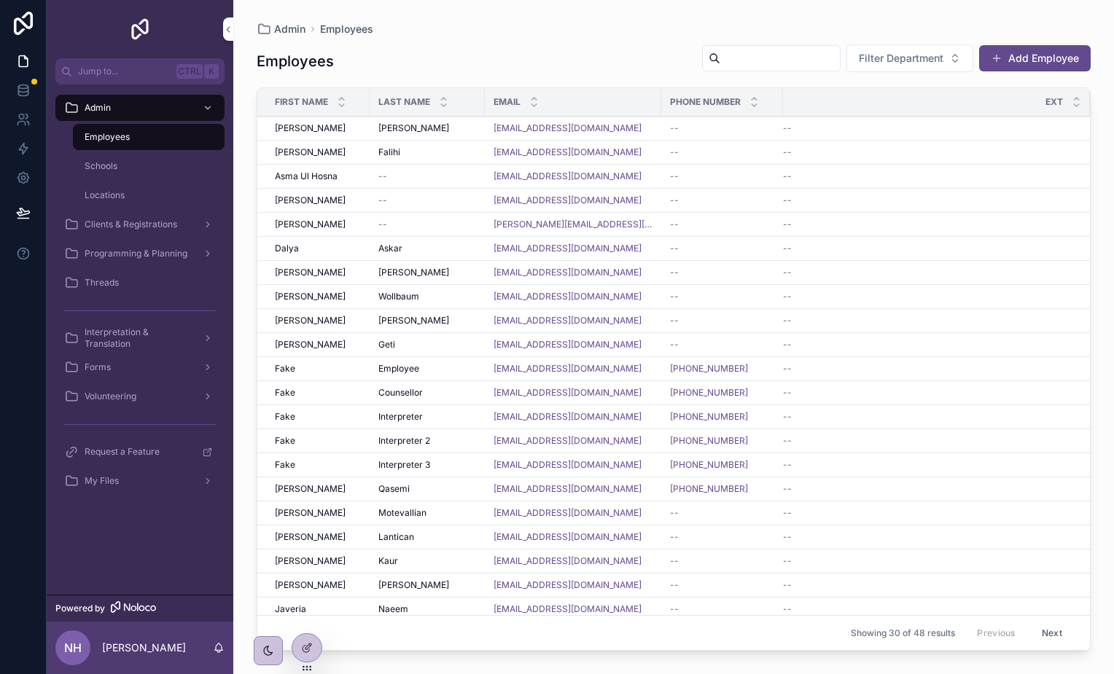
click at [138, 160] on div "Schools" at bounding box center [149, 166] width 134 height 23
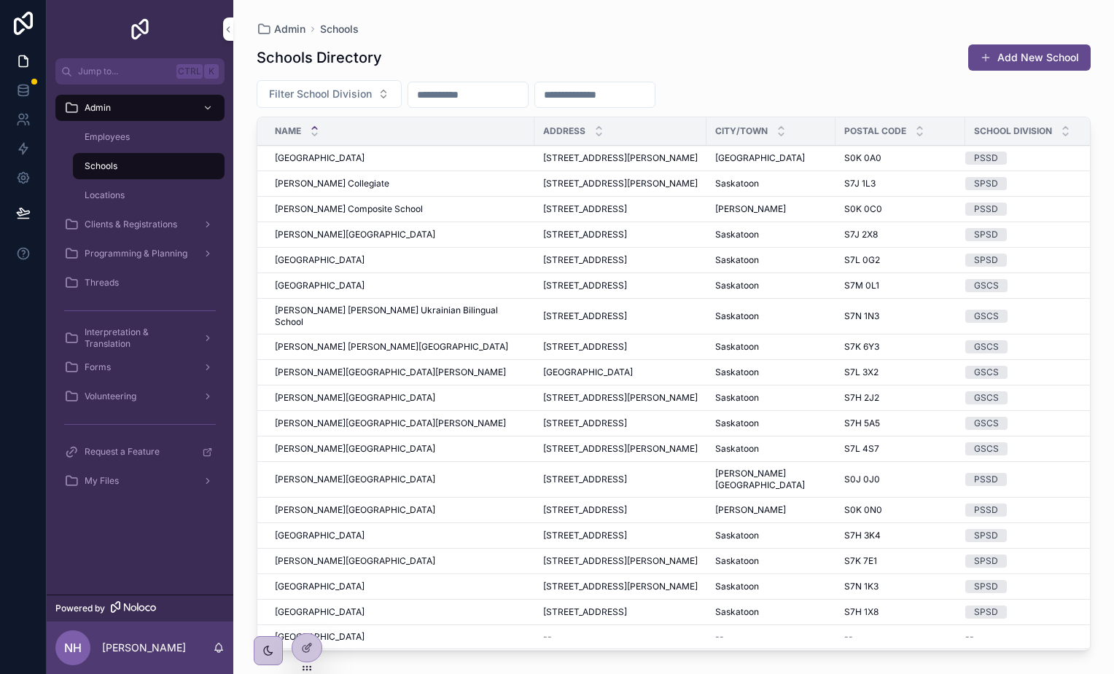
click at [132, 186] on div "Locations" at bounding box center [149, 195] width 134 height 23
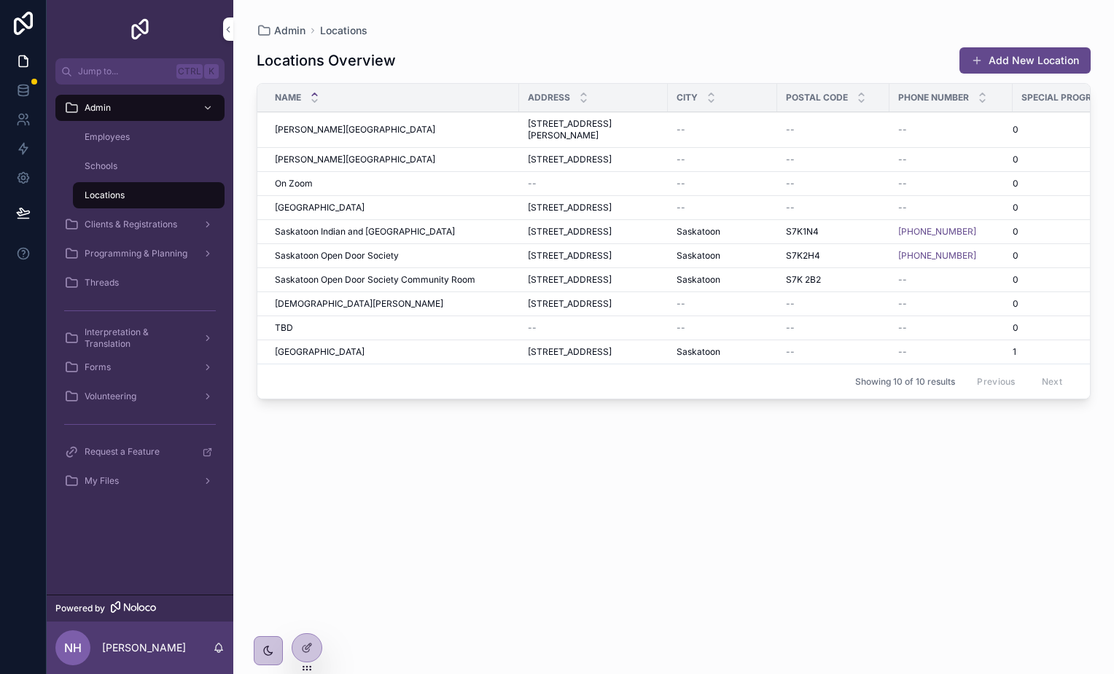
click at [115, 340] on span "Interpretation & Translation" at bounding box center [138, 338] width 106 height 23
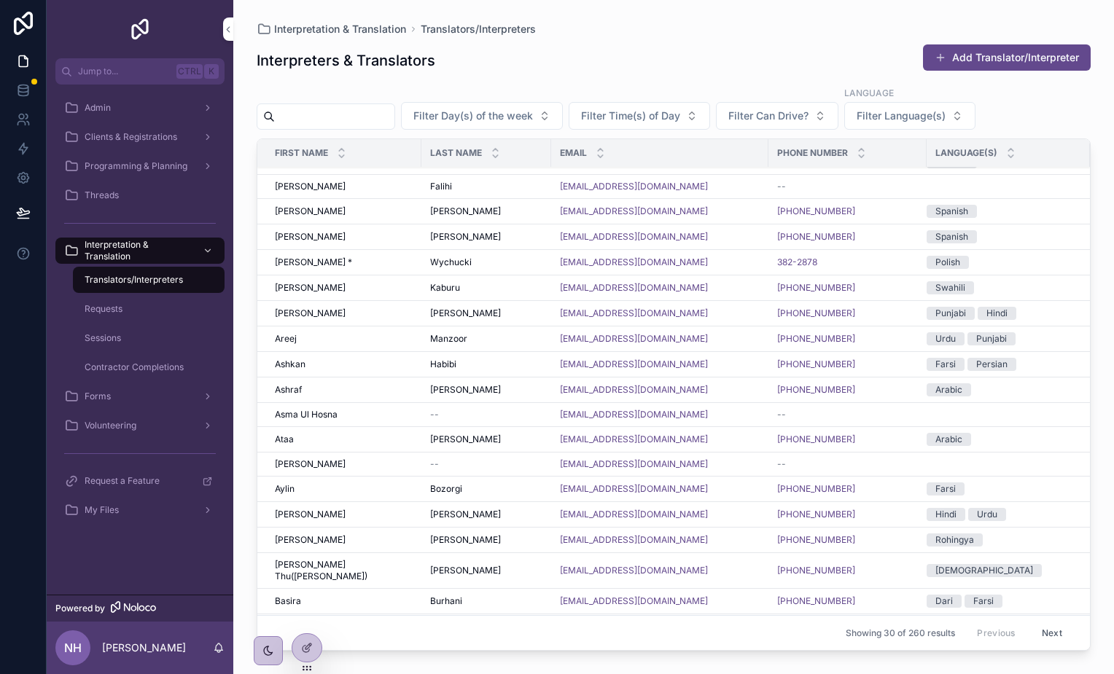
scroll to position [311, 0]
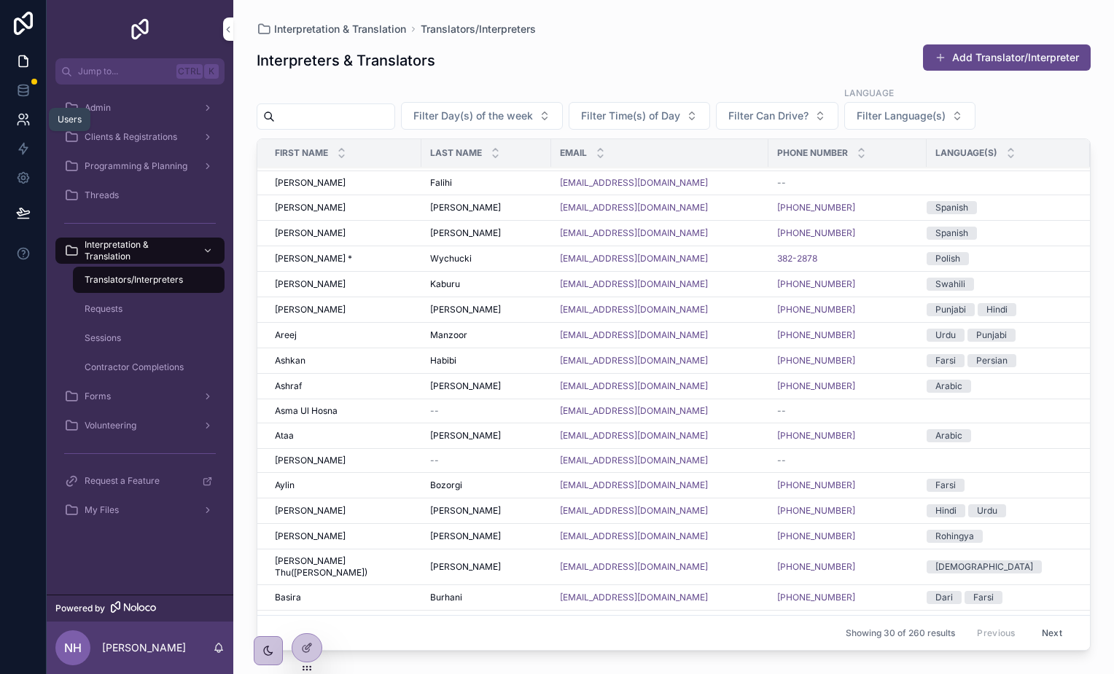
click at [31, 122] on link at bounding box center [23, 119] width 46 height 29
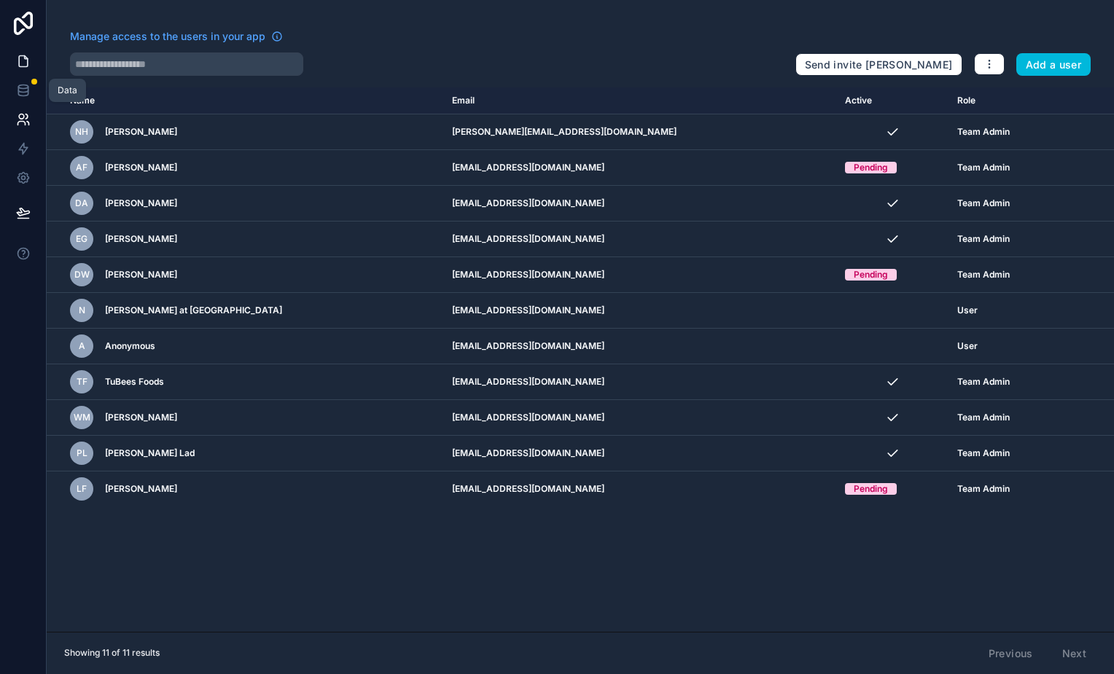
click at [26, 76] on link at bounding box center [23, 90] width 46 height 29
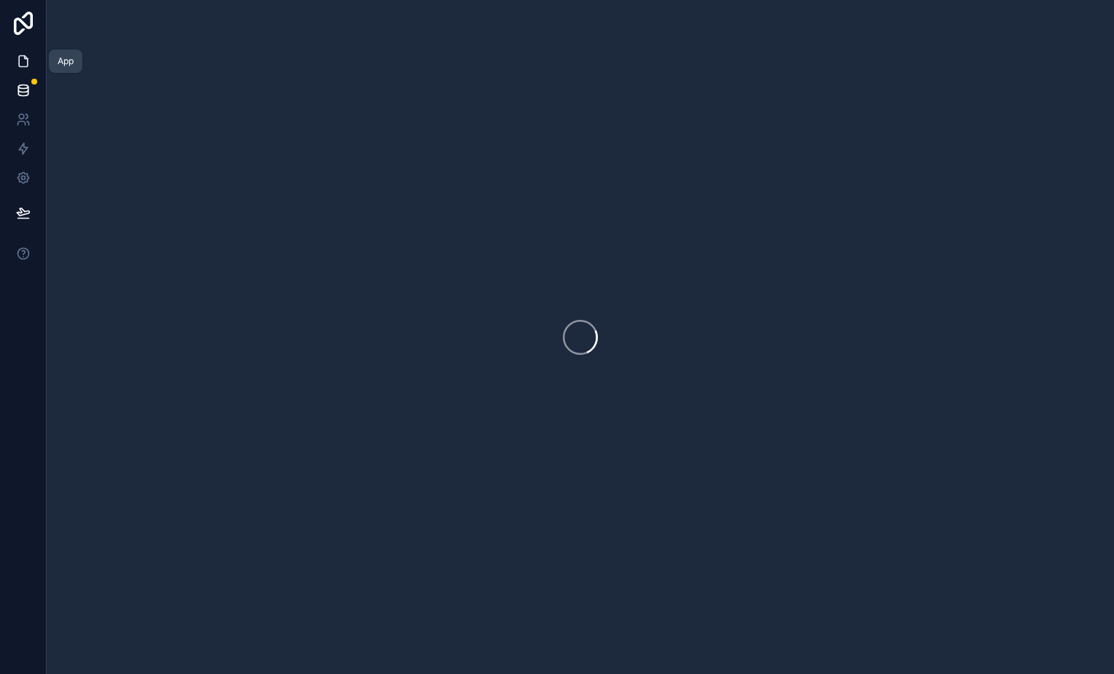
click at [23, 71] on link at bounding box center [23, 61] width 46 height 29
